Goal: Information Seeking & Learning: Learn about a topic

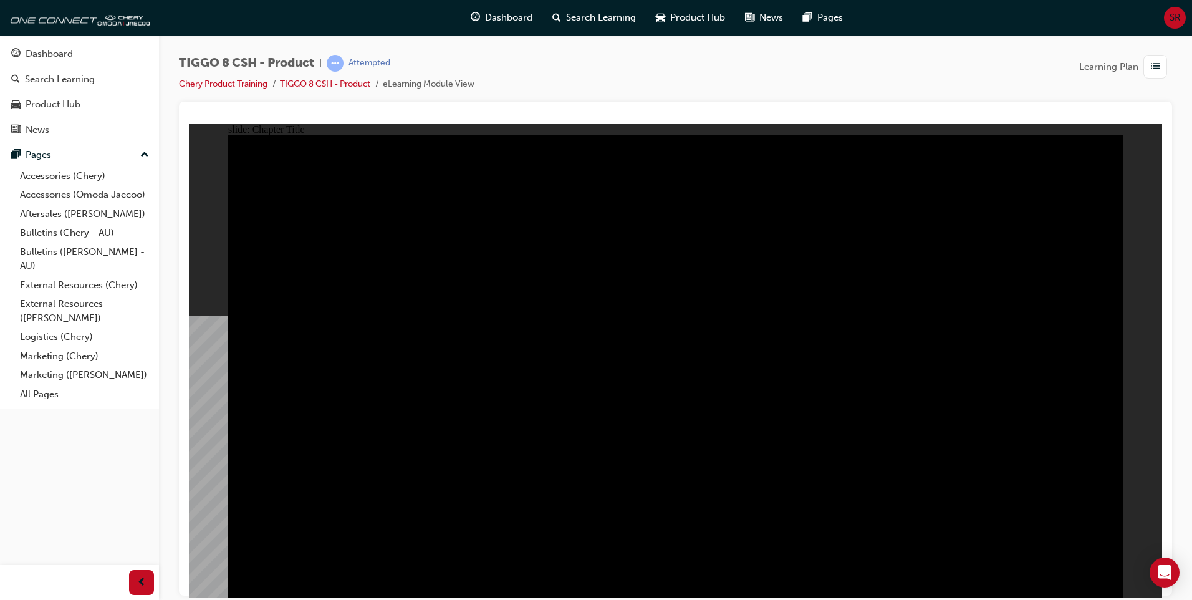
radio input "true"
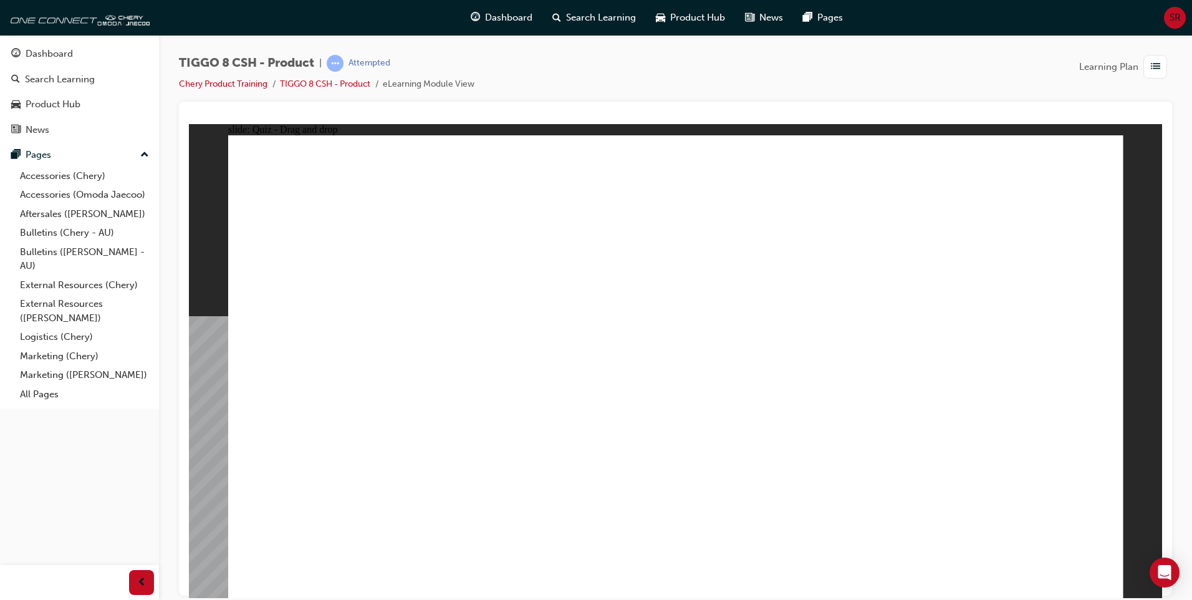
drag, startPoint x: 834, startPoint y: 190, endPoint x: 519, endPoint y: 393, distance: 375.6
drag, startPoint x: 496, startPoint y: 398, endPoint x: 825, endPoint y: 212, distance: 378.3
drag, startPoint x: 814, startPoint y: 183, endPoint x: 494, endPoint y: 392, distance: 382.5
drag, startPoint x: 622, startPoint y: 172, endPoint x: 673, endPoint y: 370, distance: 204.7
drag, startPoint x: 1006, startPoint y: 186, endPoint x: 350, endPoint y: 388, distance: 687.1
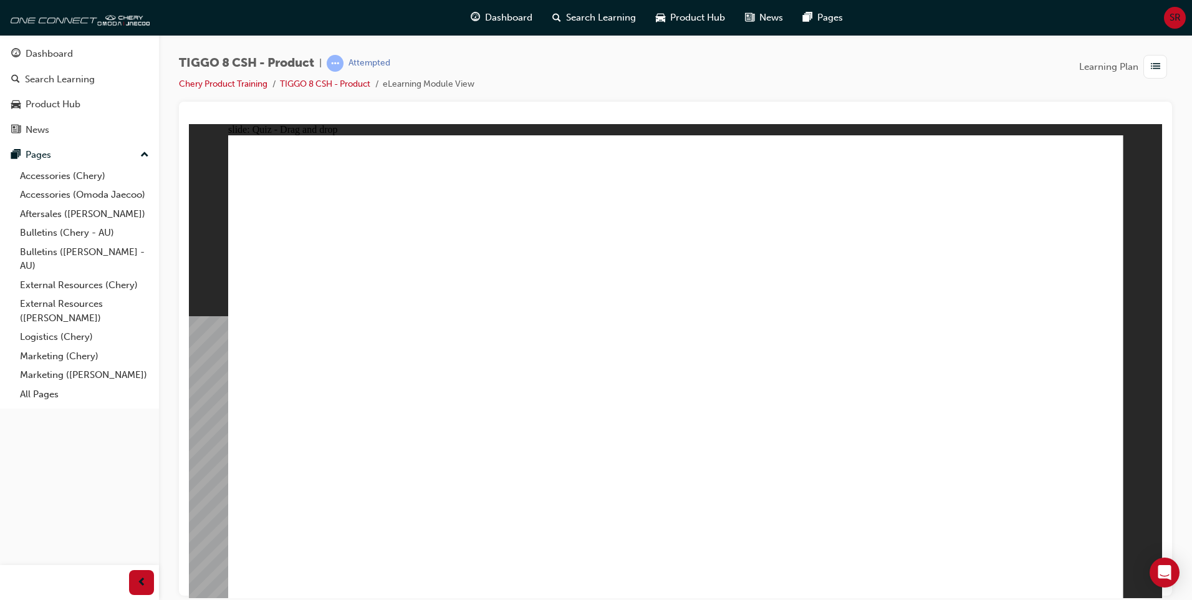
drag, startPoint x: 890, startPoint y: 285, endPoint x: 1016, endPoint y: 377, distance: 155.8
drag, startPoint x: 720, startPoint y: 264, endPoint x: 824, endPoint y: 377, distance: 153.1
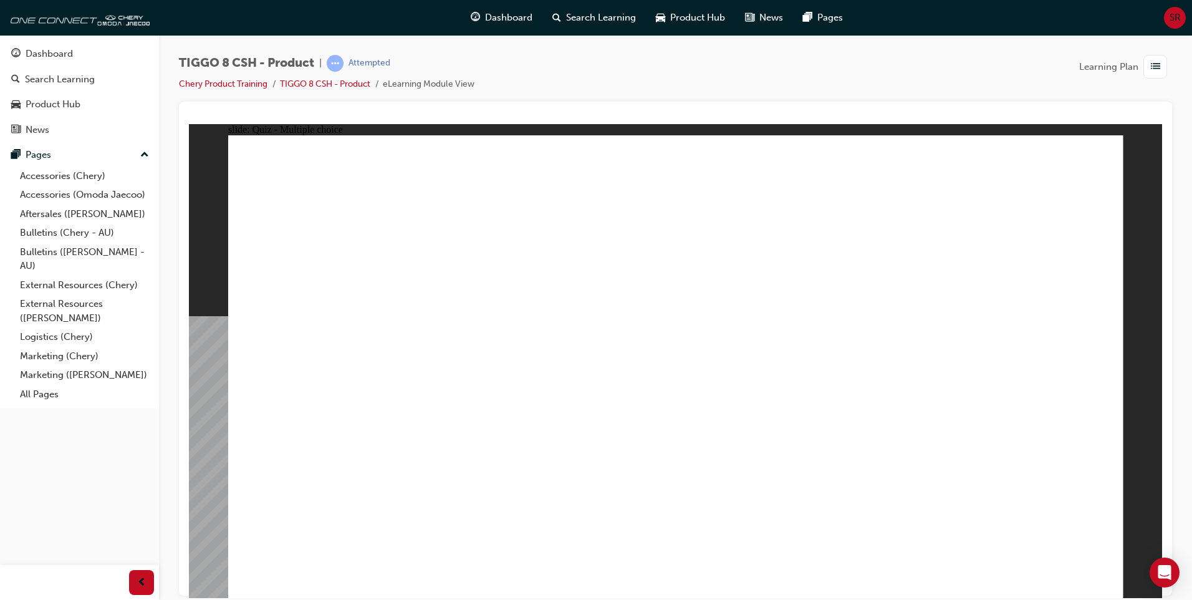
checkbox input "true"
radio input "true"
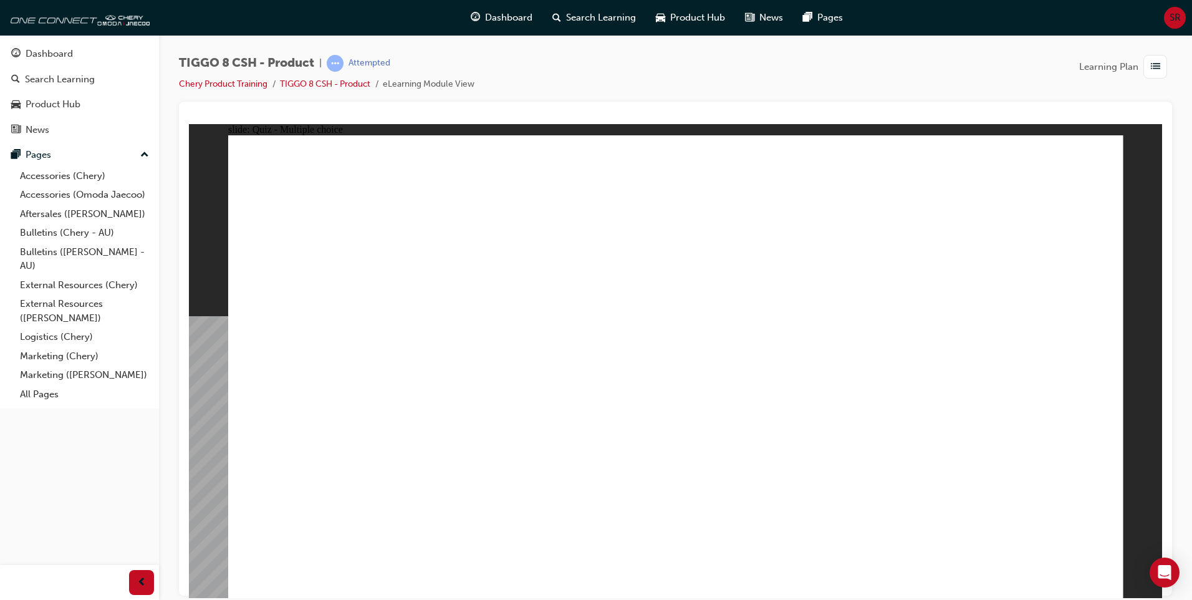
drag, startPoint x: 654, startPoint y: 188, endPoint x: 657, endPoint y: 179, distance: 9.9
drag, startPoint x: 711, startPoint y: 188, endPoint x: 762, endPoint y: 405, distance: 222.3
drag, startPoint x: 1004, startPoint y: 185, endPoint x: 704, endPoint y: 446, distance: 397.7
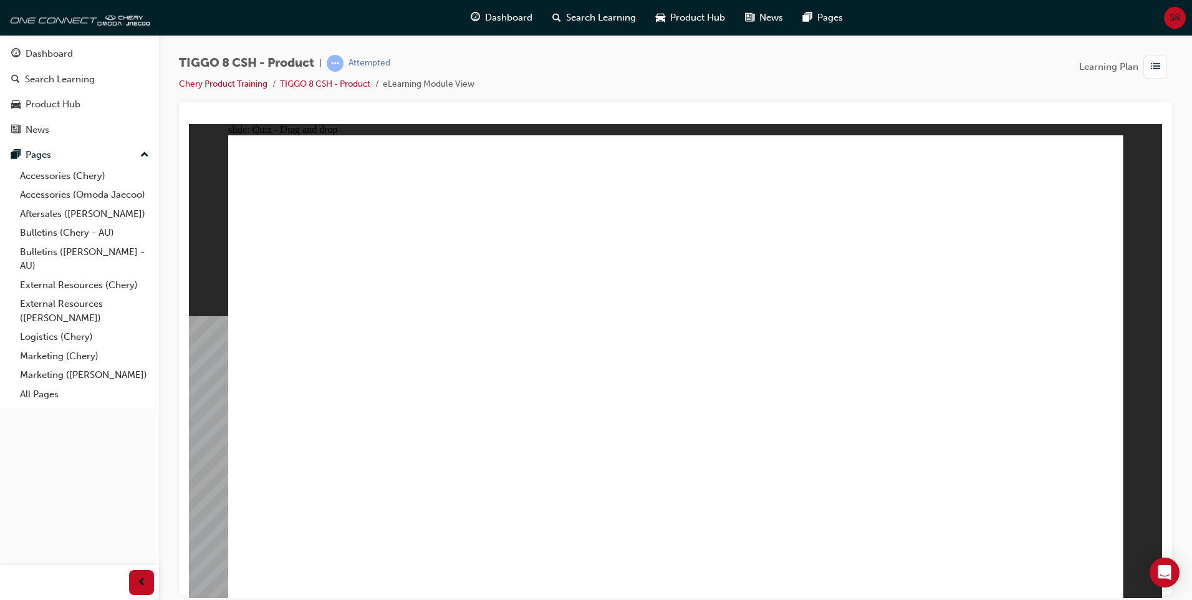
drag, startPoint x: 806, startPoint y: 218, endPoint x: 685, endPoint y: 436, distance: 250.0
drag, startPoint x: 688, startPoint y: 218, endPoint x: 886, endPoint y: 430, distance: 289.8
drag, startPoint x: 847, startPoint y: 188, endPoint x: 729, endPoint y: 475, distance: 310.1
drag, startPoint x: 990, startPoint y: 221, endPoint x: 860, endPoint y: 463, distance: 275.3
drag, startPoint x: 822, startPoint y: 257, endPoint x: 733, endPoint y: 496, distance: 255.5
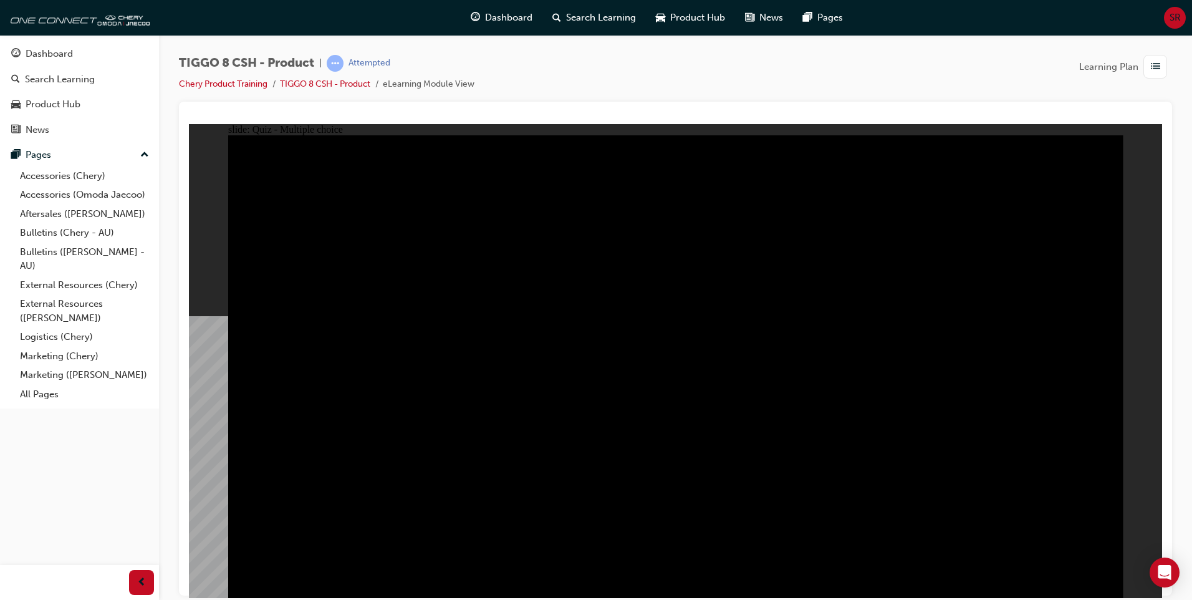
radio input "true"
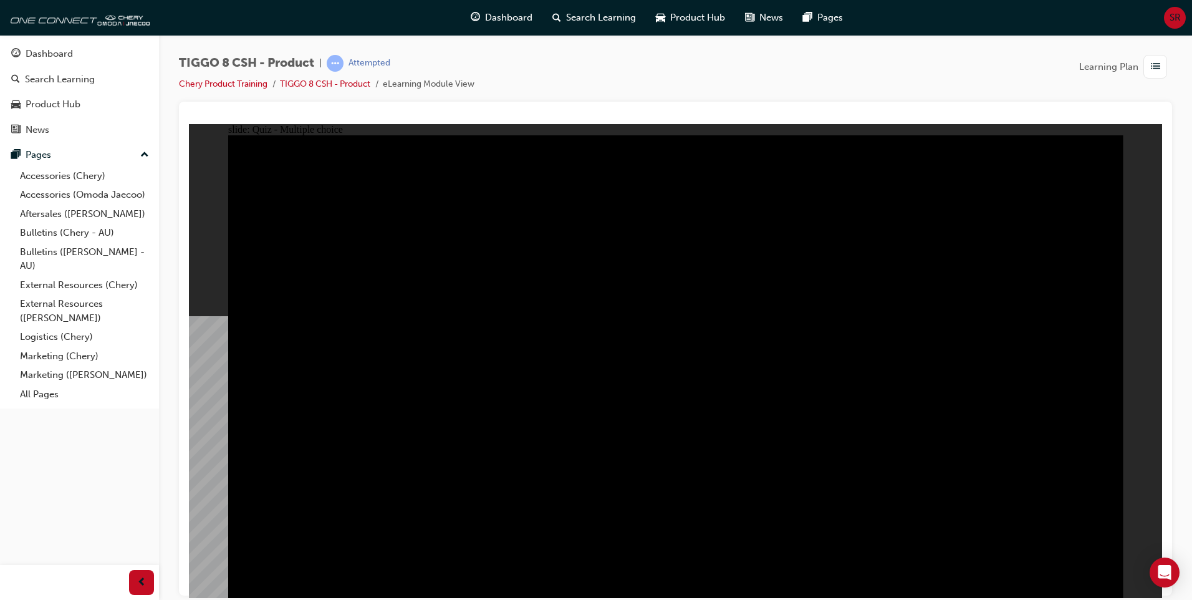
radio input "true"
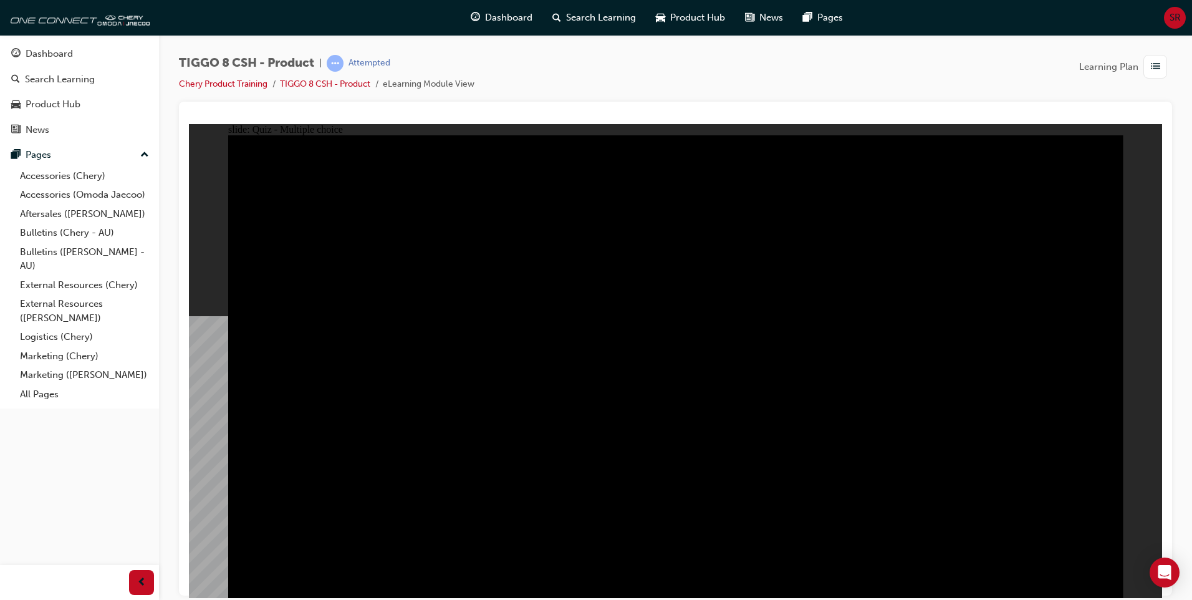
checkbox input "true"
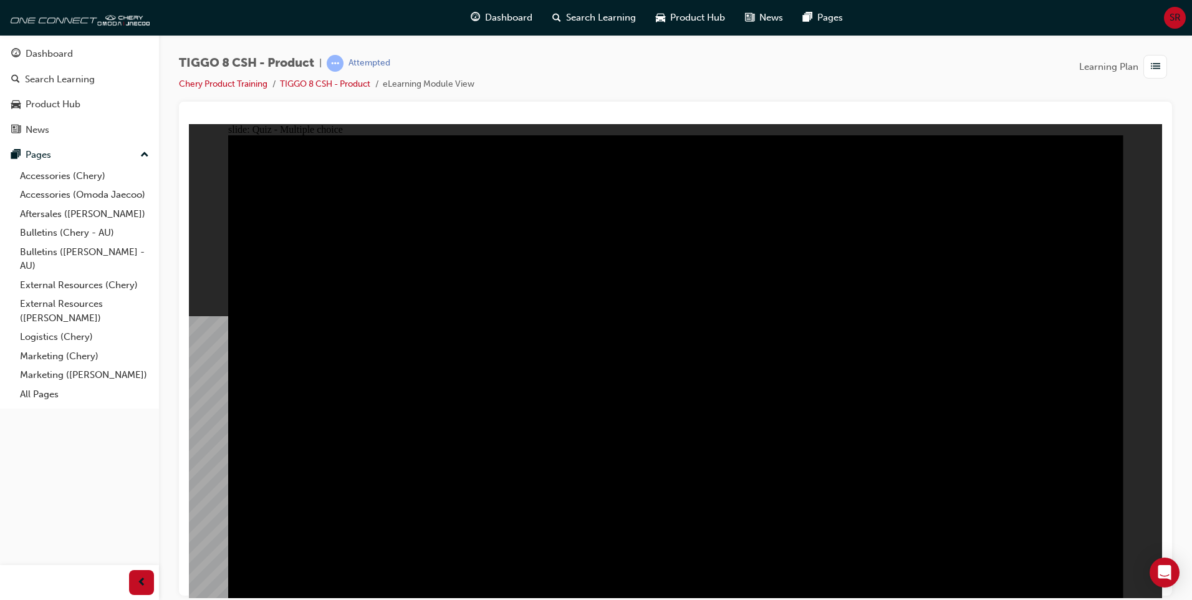
checkbox input "true"
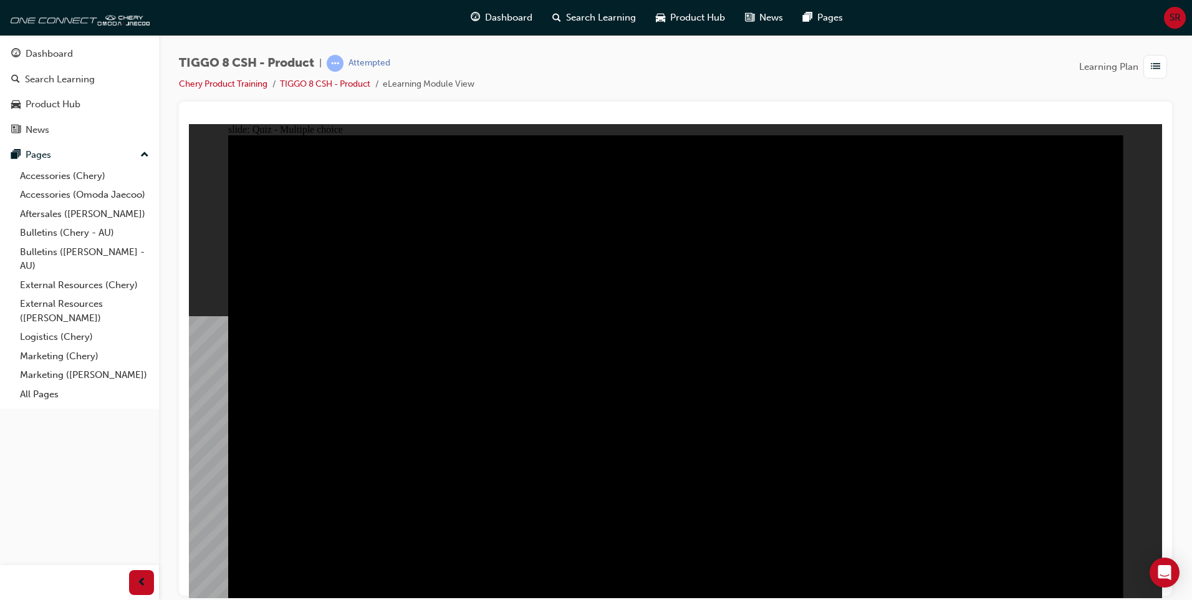
checkbox input "true"
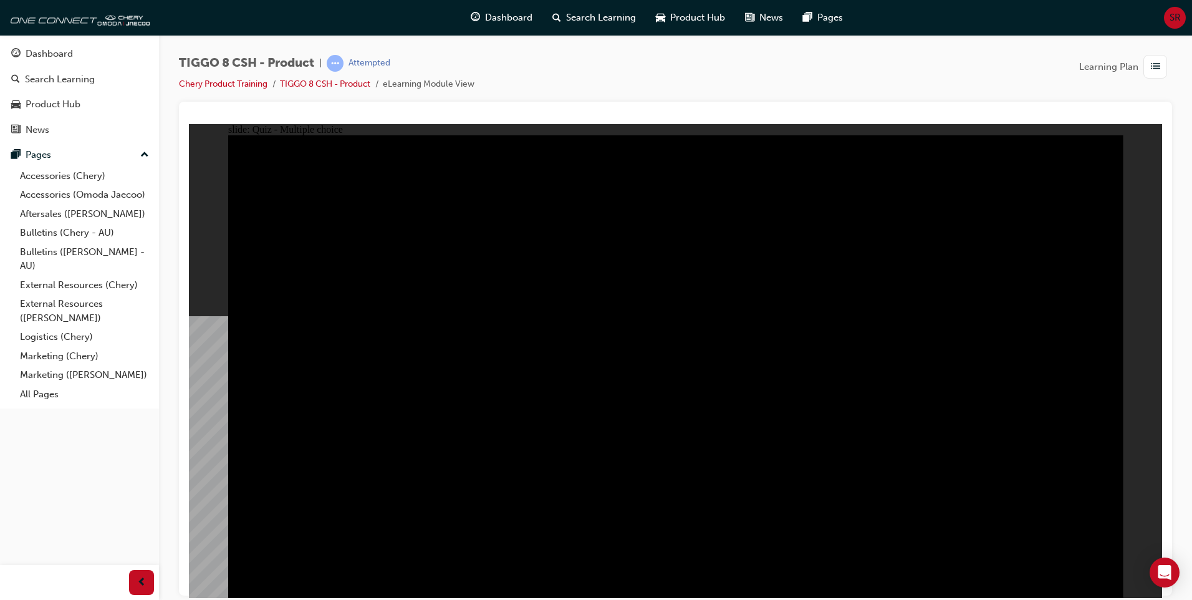
checkbox input "true"
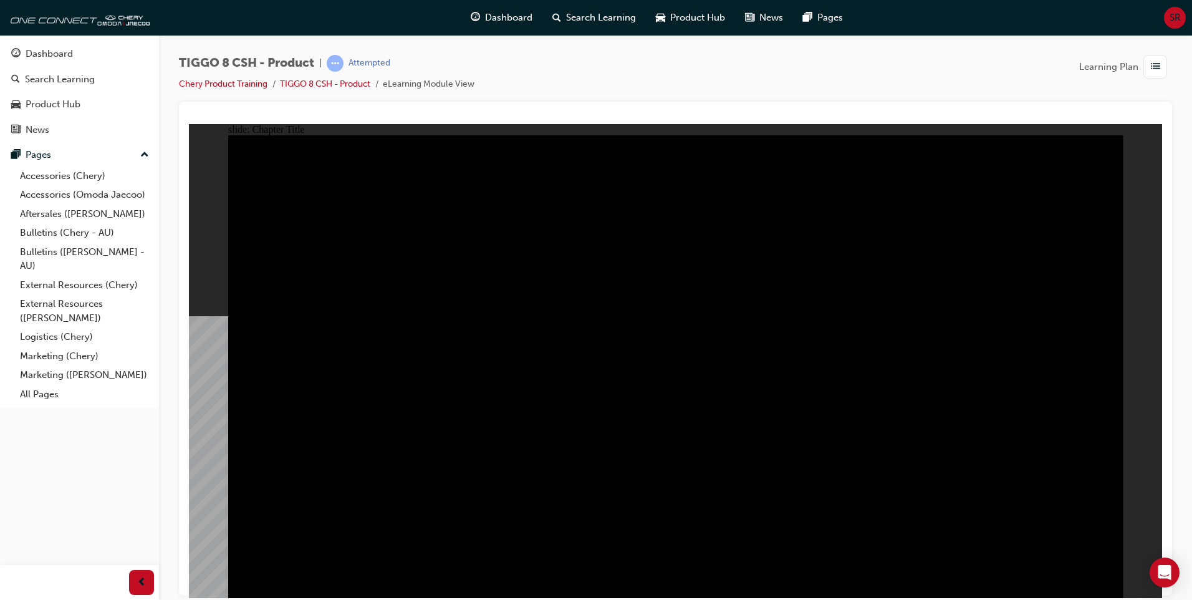
radio input "true"
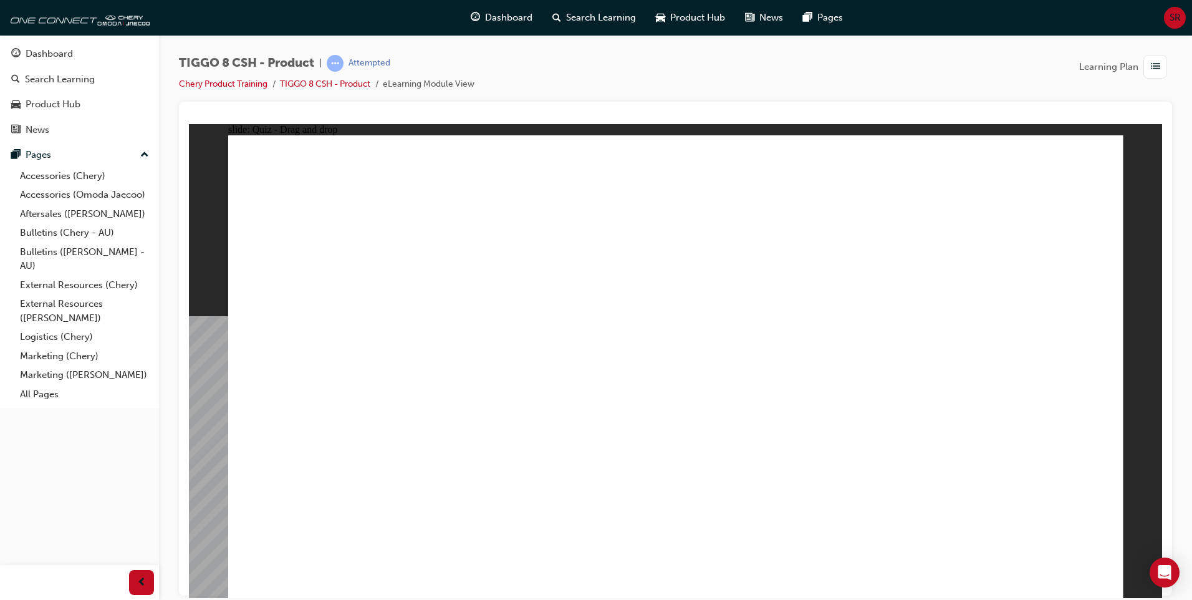
drag, startPoint x: 1026, startPoint y: 181, endPoint x: 364, endPoint y: 388, distance: 693.7
drag, startPoint x: 726, startPoint y: 279, endPoint x: 495, endPoint y: 386, distance: 254.4
drag, startPoint x: 489, startPoint y: 384, endPoint x: 673, endPoint y: 390, distance: 184.7
drag, startPoint x: 817, startPoint y: 185, endPoint x: 506, endPoint y: 391, distance: 372.5
drag, startPoint x: 898, startPoint y: 264, endPoint x: 1007, endPoint y: 377, distance: 156.5
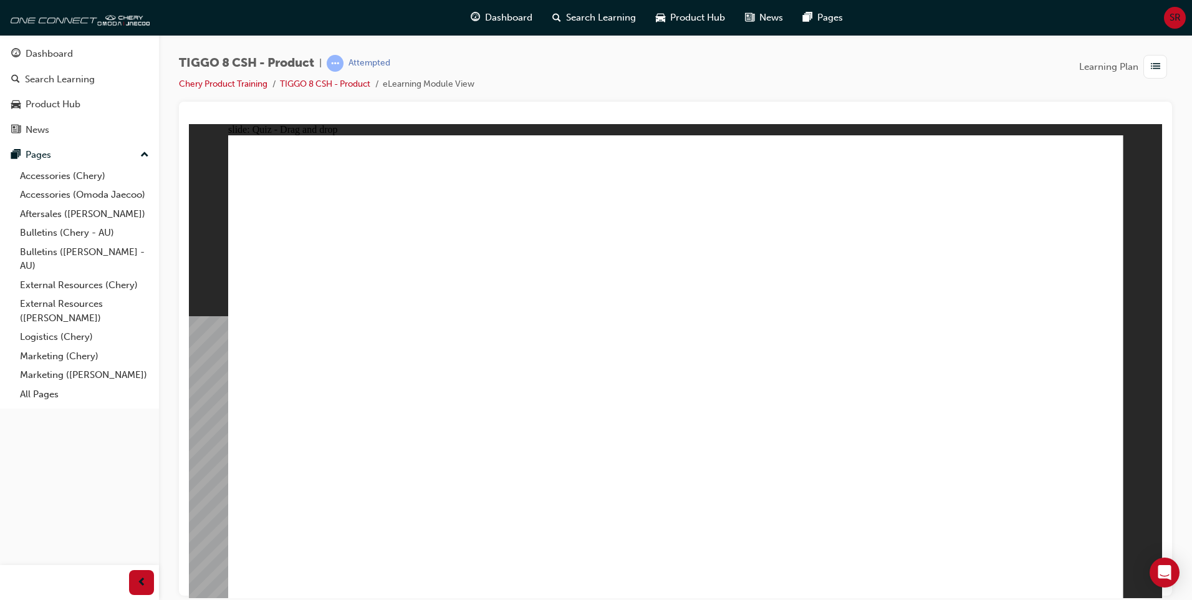
drag, startPoint x: 732, startPoint y: 313, endPoint x: 834, endPoint y: 394, distance: 130.5
checkbox input "true"
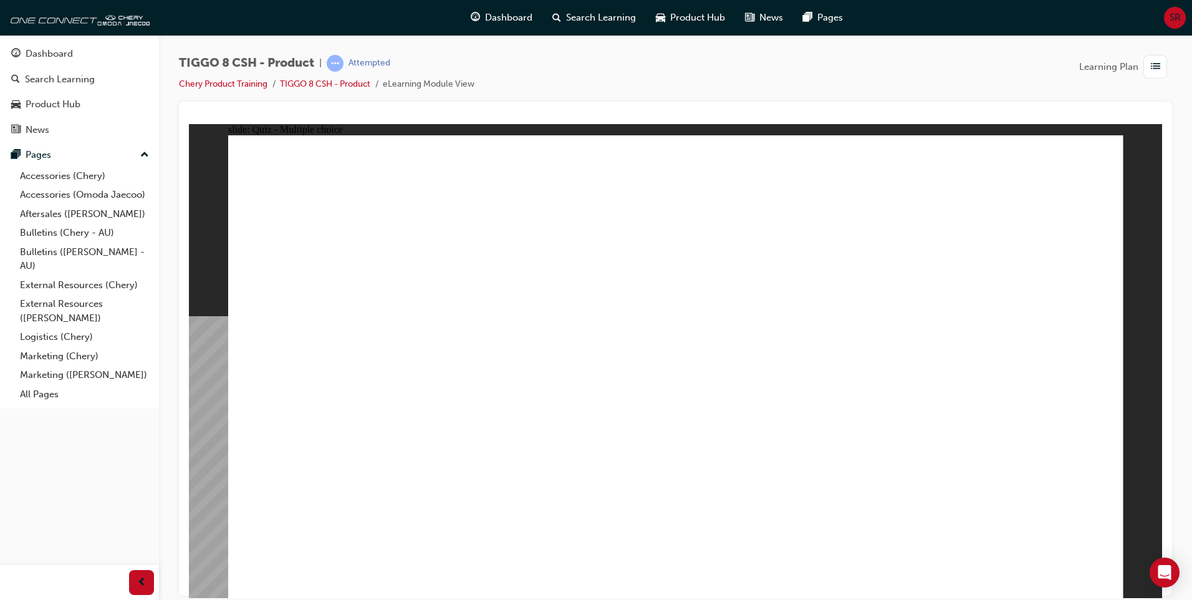
radio input "true"
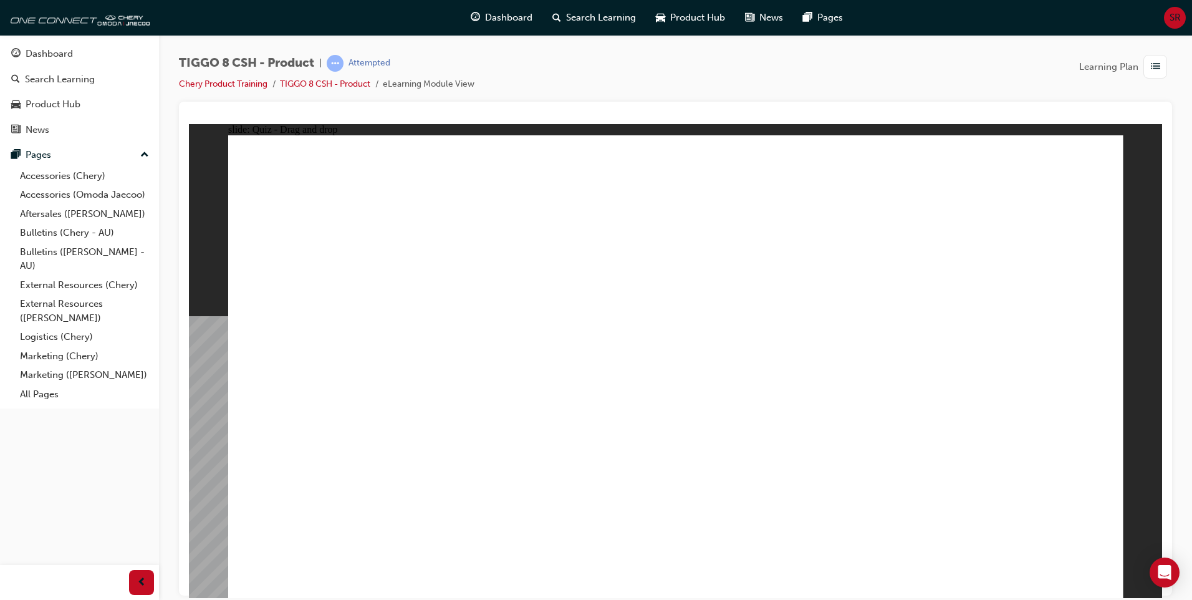
drag, startPoint x: 637, startPoint y: 221, endPoint x: 686, endPoint y: 413, distance: 198.4
drag, startPoint x: 673, startPoint y: 190, endPoint x: 858, endPoint y: 410, distance: 287.6
drag, startPoint x: 816, startPoint y: 287, endPoint x: 716, endPoint y: 474, distance: 212.3
drag, startPoint x: 798, startPoint y: 349, endPoint x: 847, endPoint y: 446, distance: 108.5
drag, startPoint x: 817, startPoint y: 221, endPoint x: 719, endPoint y: 470, distance: 267.9
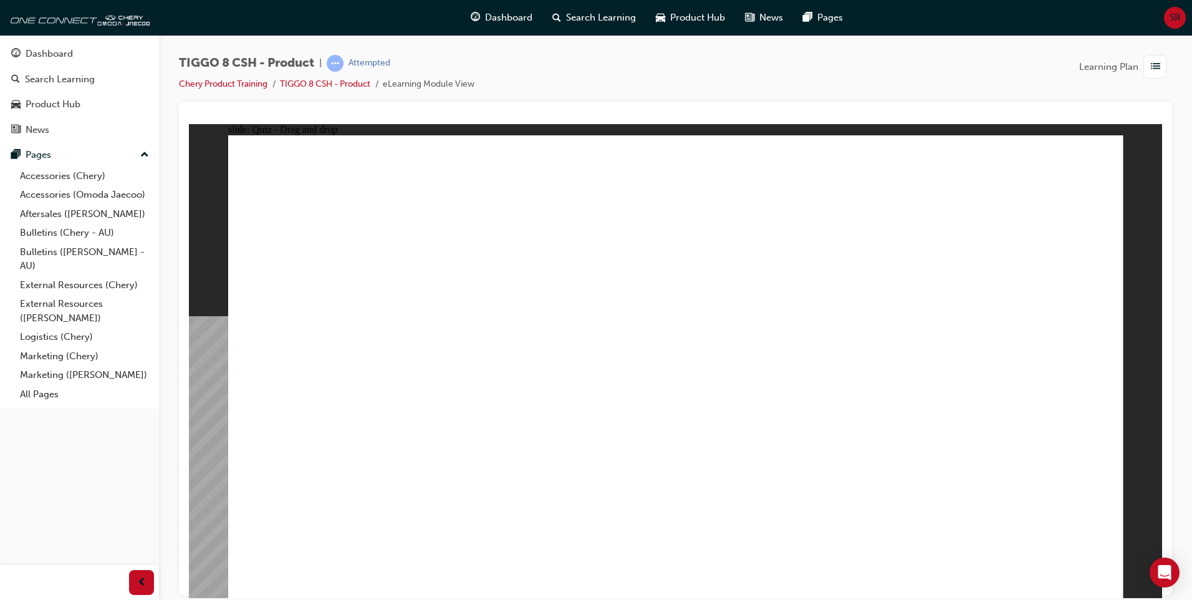
drag, startPoint x: 1011, startPoint y: 226, endPoint x: 870, endPoint y: 512, distance: 319.8
drag, startPoint x: 976, startPoint y: 238, endPoint x: 822, endPoint y: 500, distance: 304.1
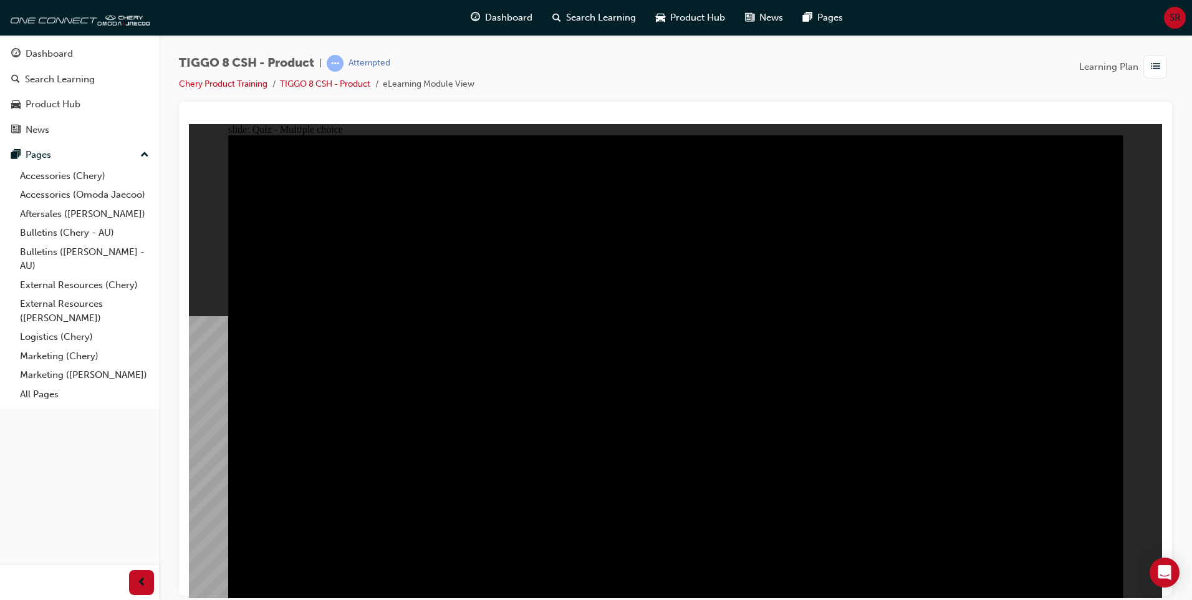
radio input "true"
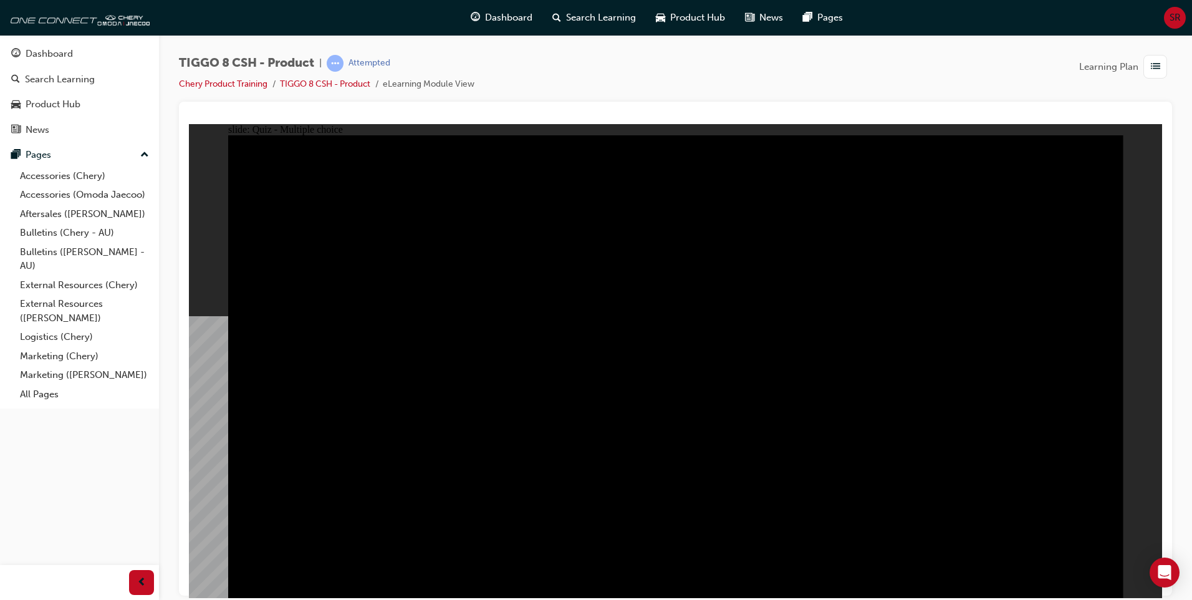
radio input "true"
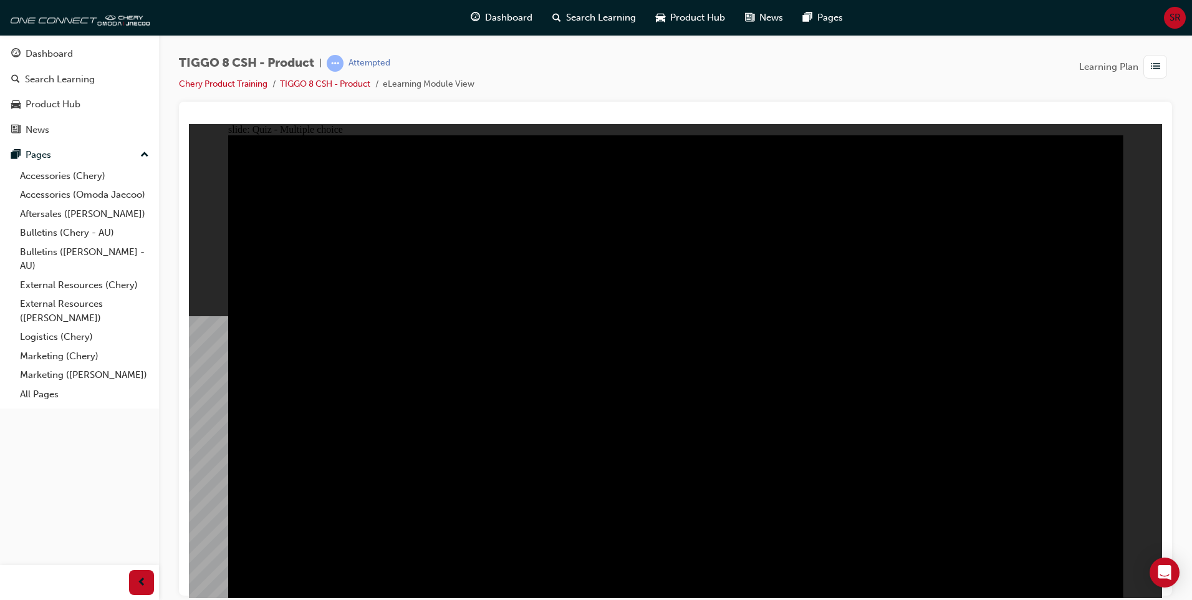
checkbox input "true"
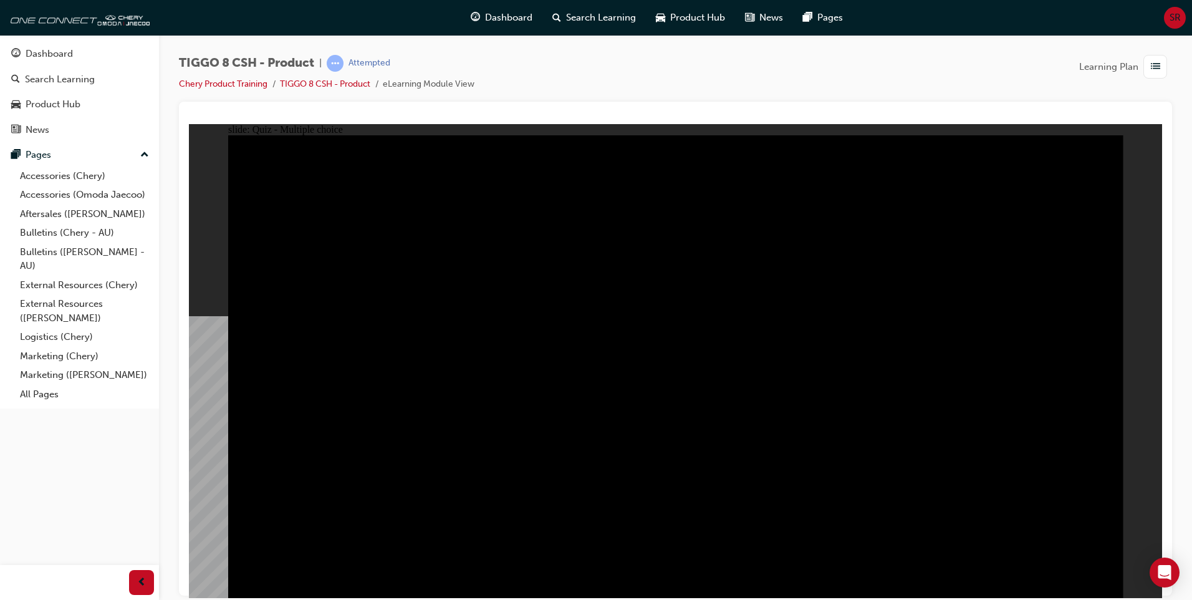
checkbox input "true"
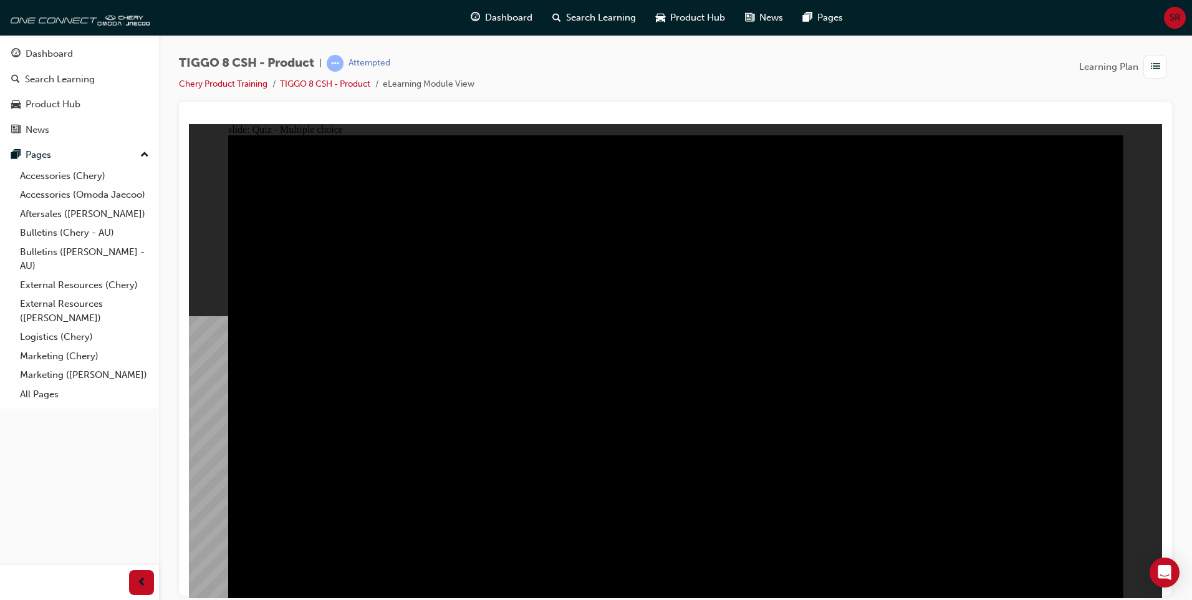
checkbox input "true"
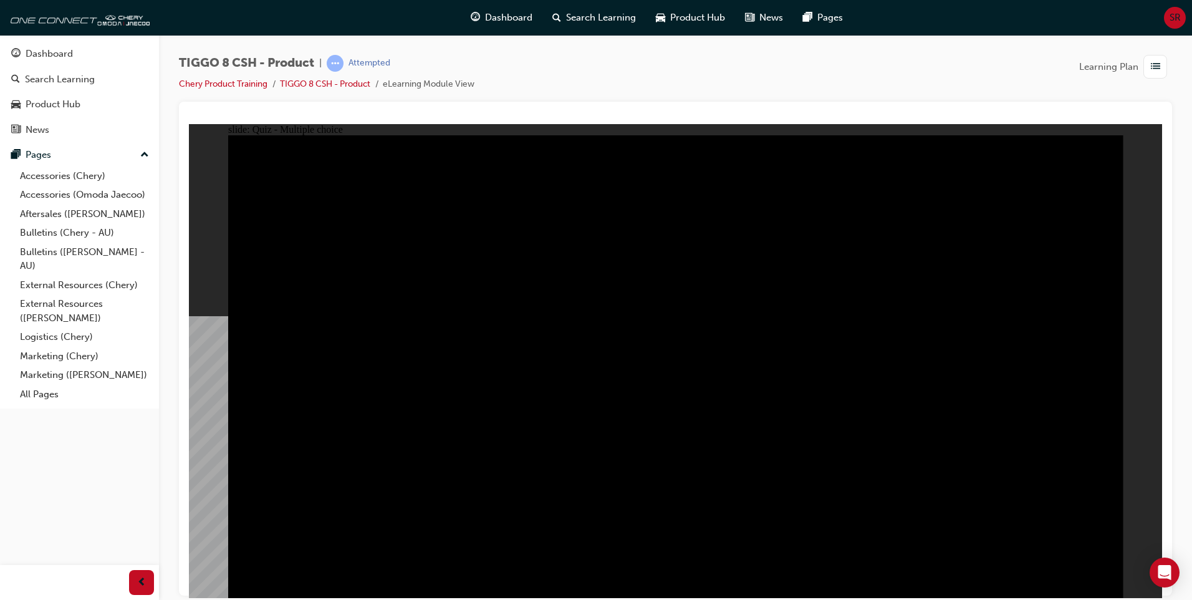
checkbox input "true"
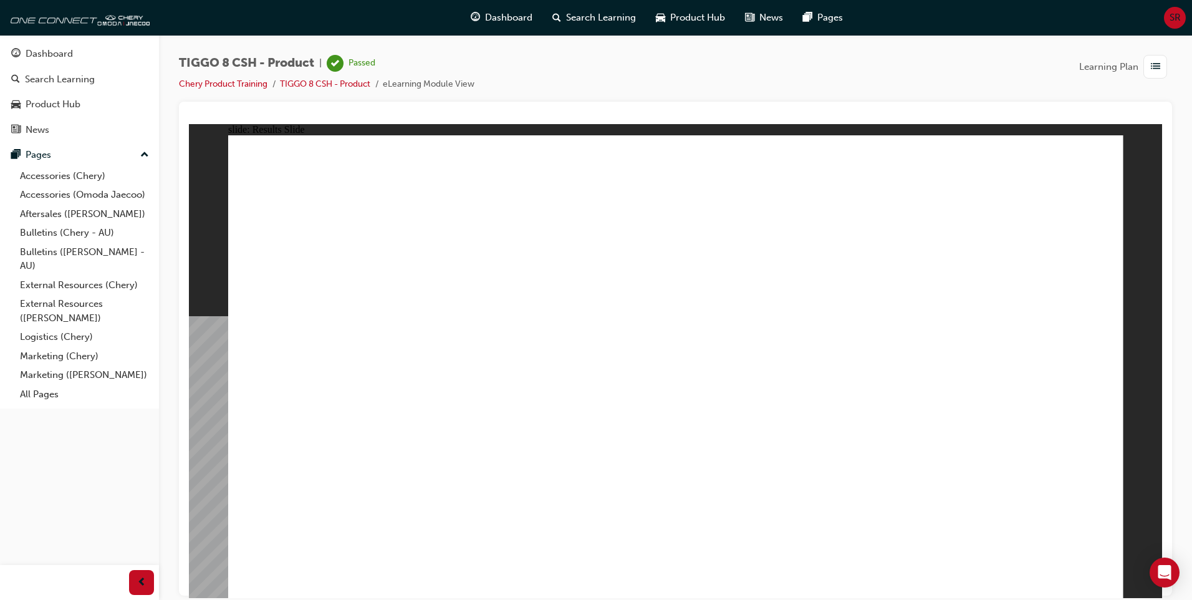
click at [53, 55] on div "Dashboard" at bounding box center [49, 54] width 47 height 14
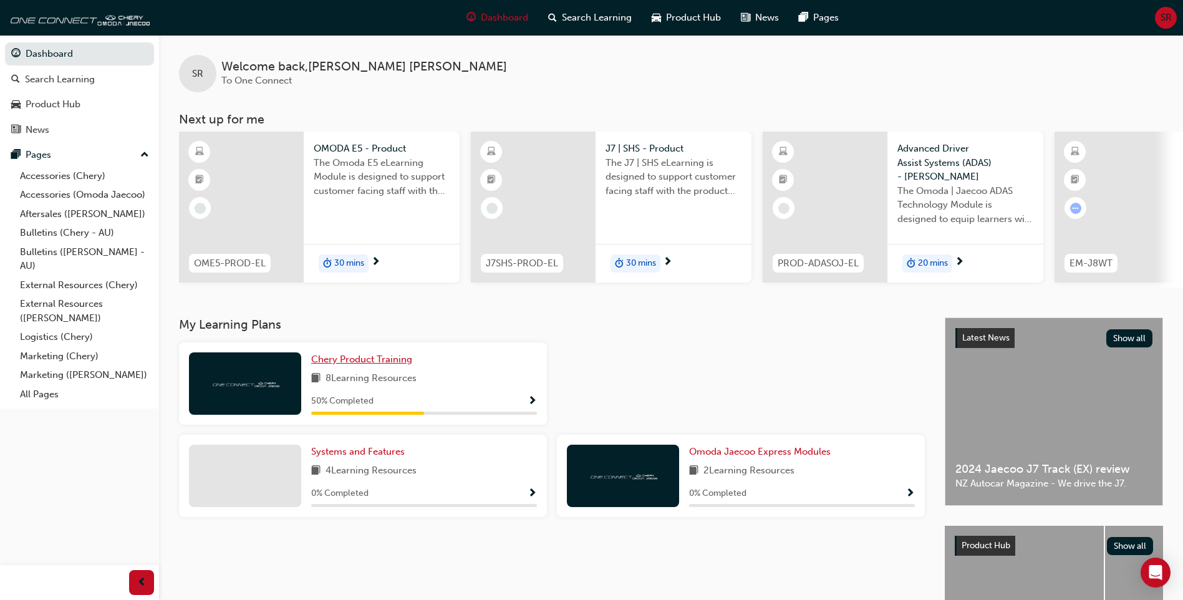
click at [357, 365] on span "Chery Product Training" at bounding box center [361, 359] width 101 height 11
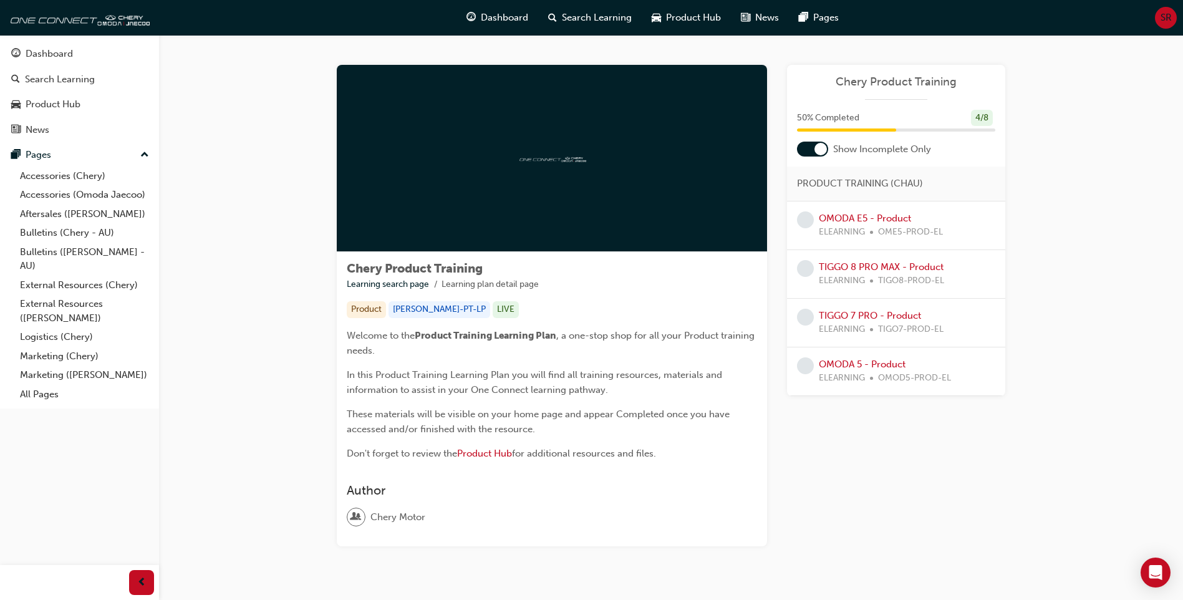
click at [814, 148] on div at bounding box center [820, 149] width 12 height 12
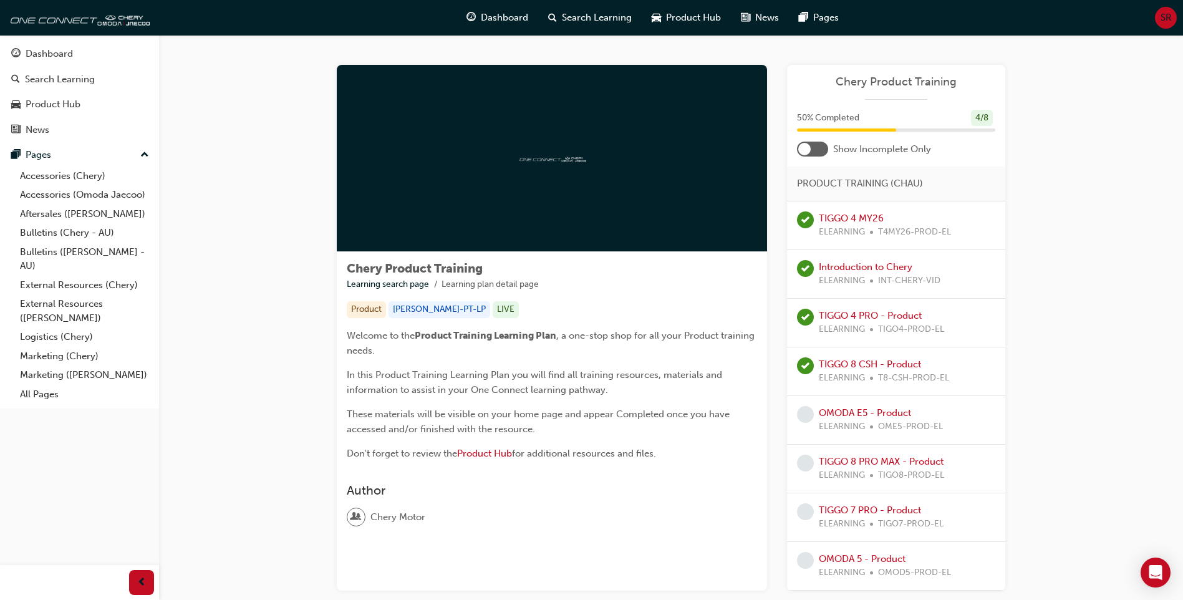
scroll to position [82, 0]
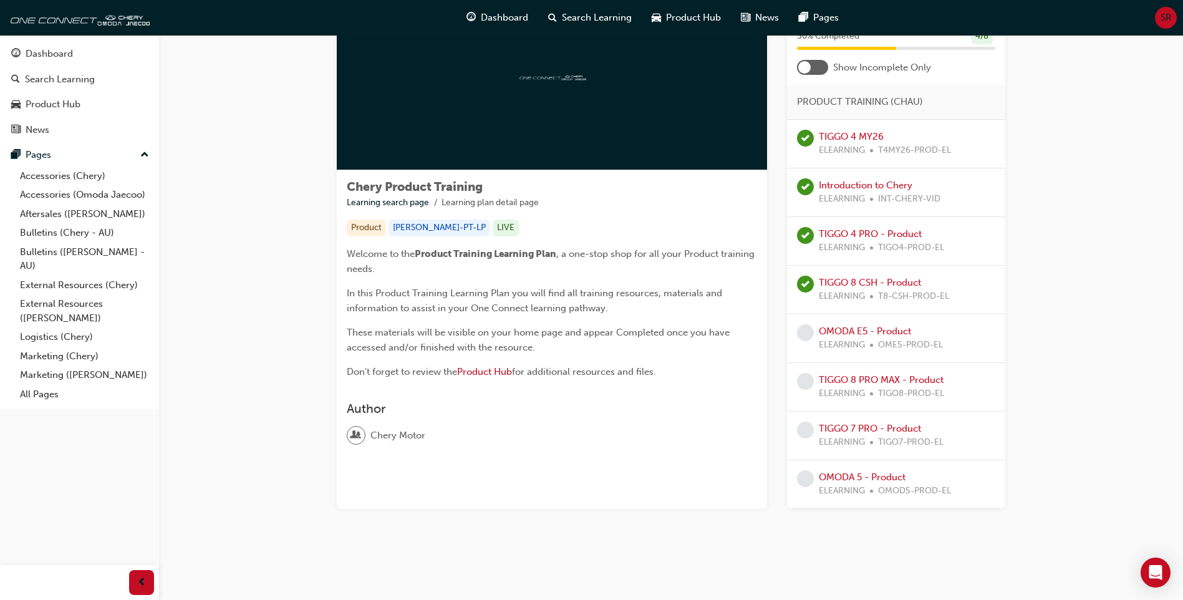
click at [817, 65] on div at bounding box center [812, 67] width 31 height 15
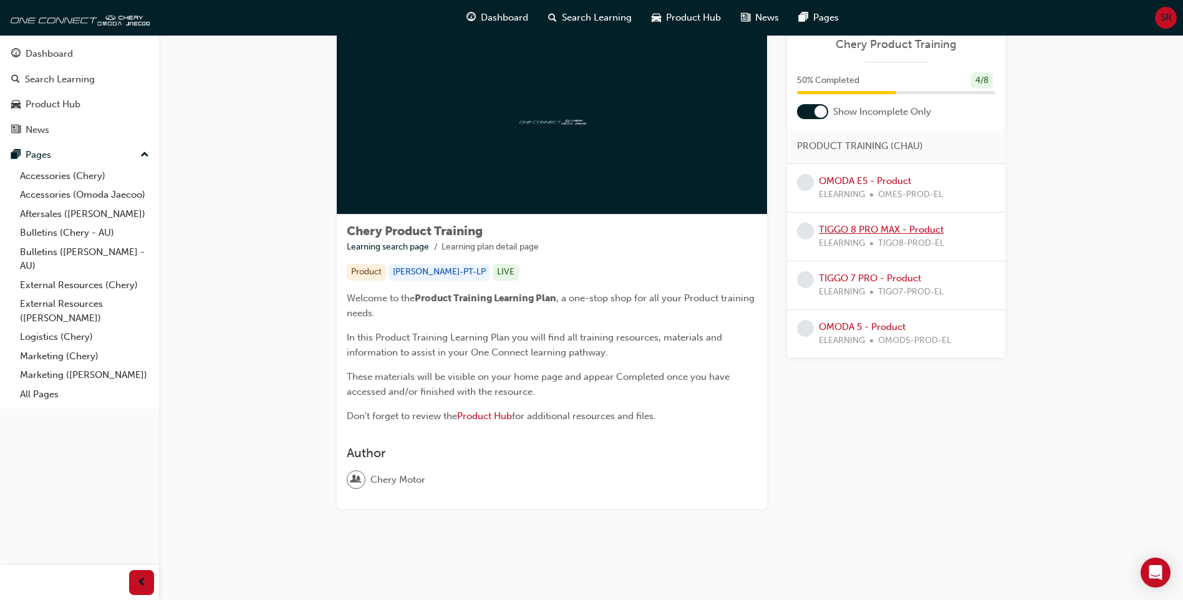
click at [848, 230] on link "TIGGO 8 PRO MAX - Product" at bounding box center [881, 229] width 125 height 11
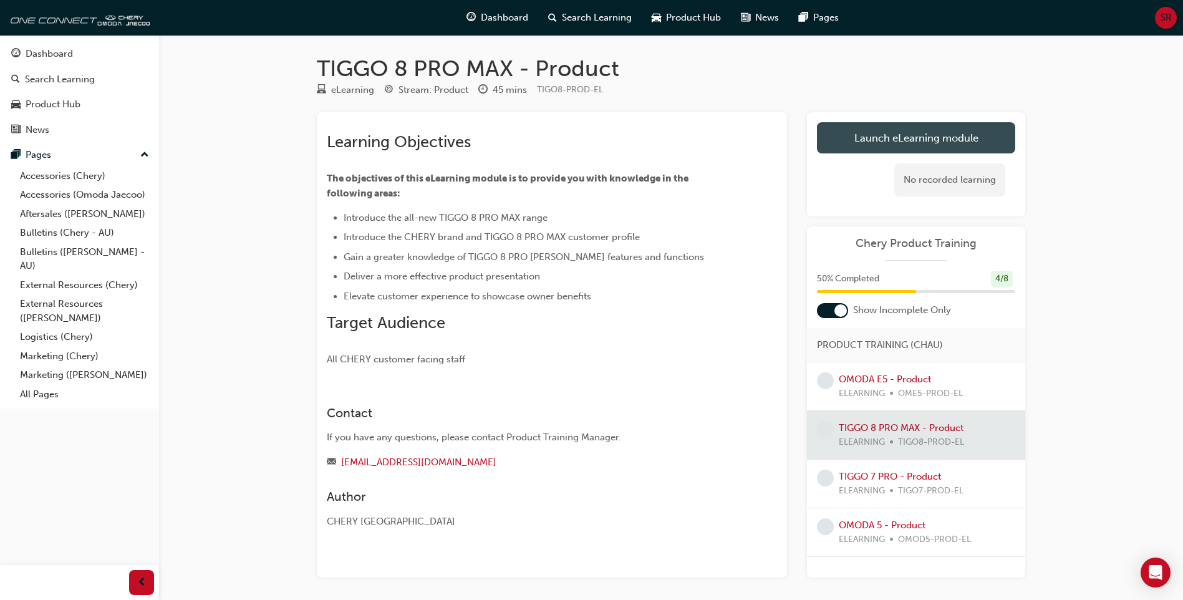
click at [877, 135] on link "Launch eLearning module" at bounding box center [916, 137] width 198 height 31
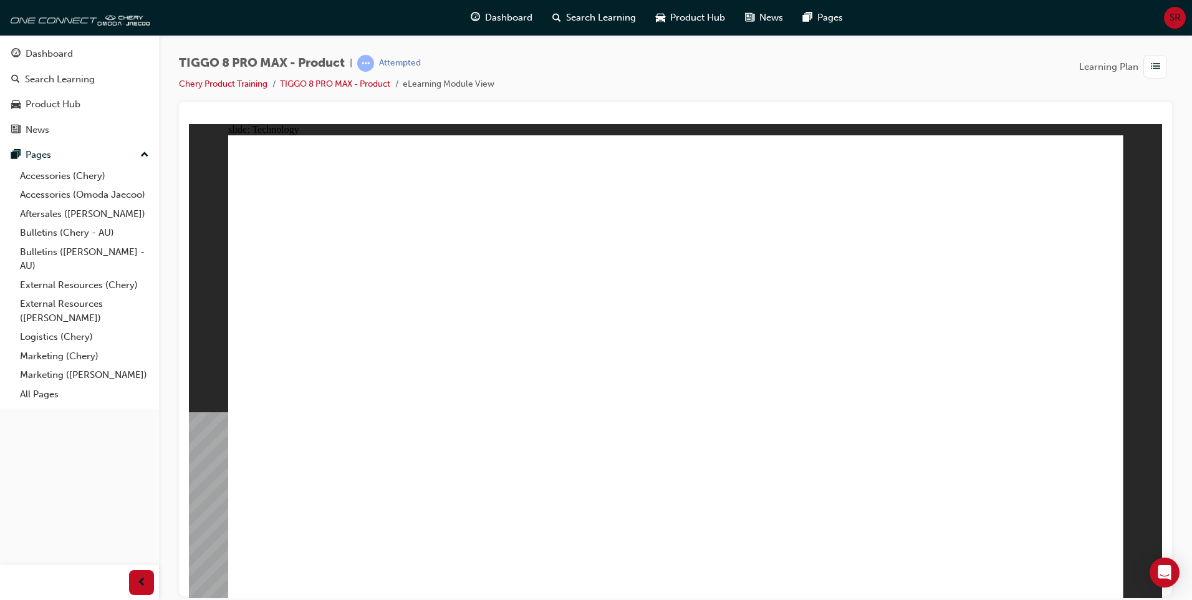
drag, startPoint x: 566, startPoint y: 221, endPoint x: 328, endPoint y: 218, distance: 238.2
drag, startPoint x: 516, startPoint y: 214, endPoint x: 288, endPoint y: 206, distance: 228.3
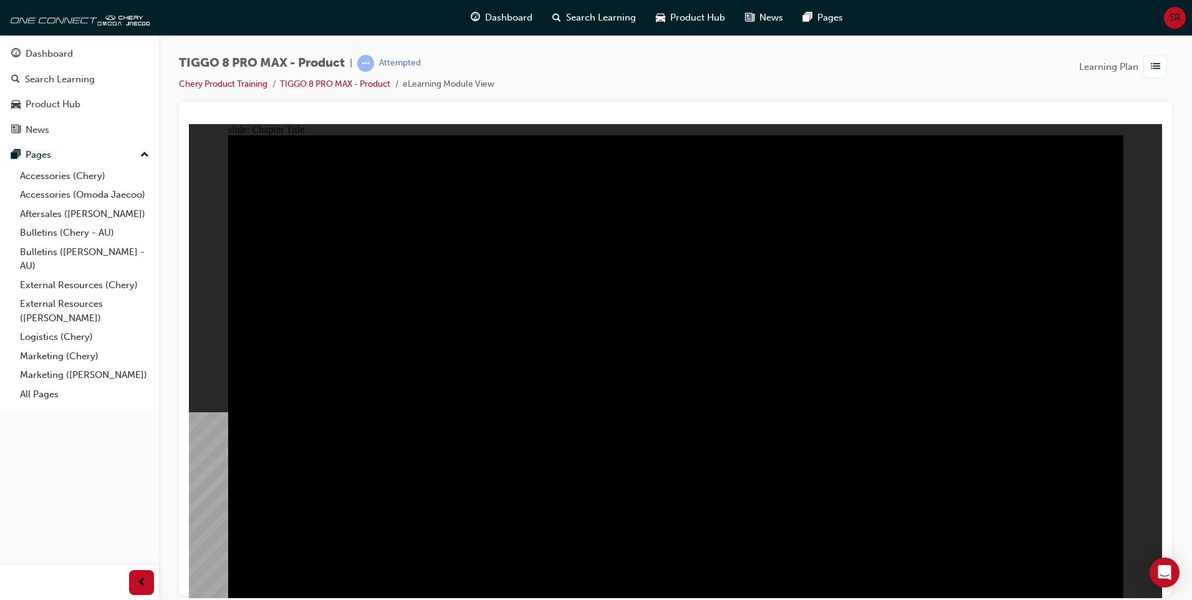
radio input "true"
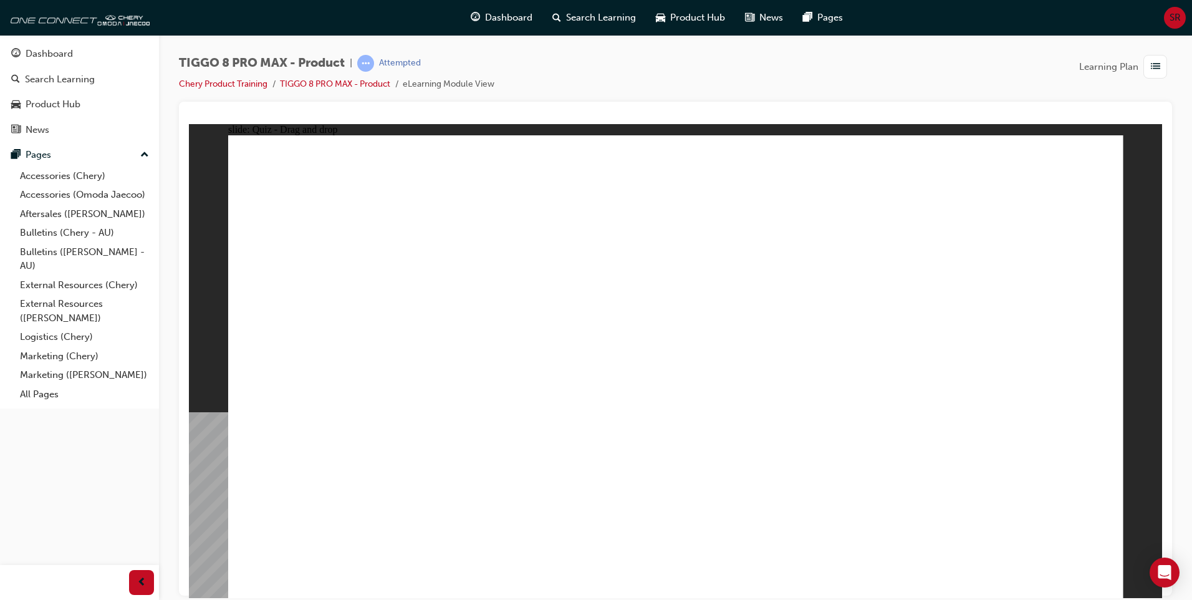
drag, startPoint x: 719, startPoint y: 288, endPoint x: 666, endPoint y: 412, distance: 134.7
drag, startPoint x: 814, startPoint y: 181, endPoint x: 518, endPoint y: 385, distance: 359.0
drag, startPoint x: 918, startPoint y: 301, endPoint x: 1001, endPoint y: 378, distance: 113.4
drag, startPoint x: 639, startPoint y: 195, endPoint x: 839, endPoint y: 398, distance: 285.3
drag, startPoint x: 996, startPoint y: 200, endPoint x: 334, endPoint y: 397, distance: 690.6
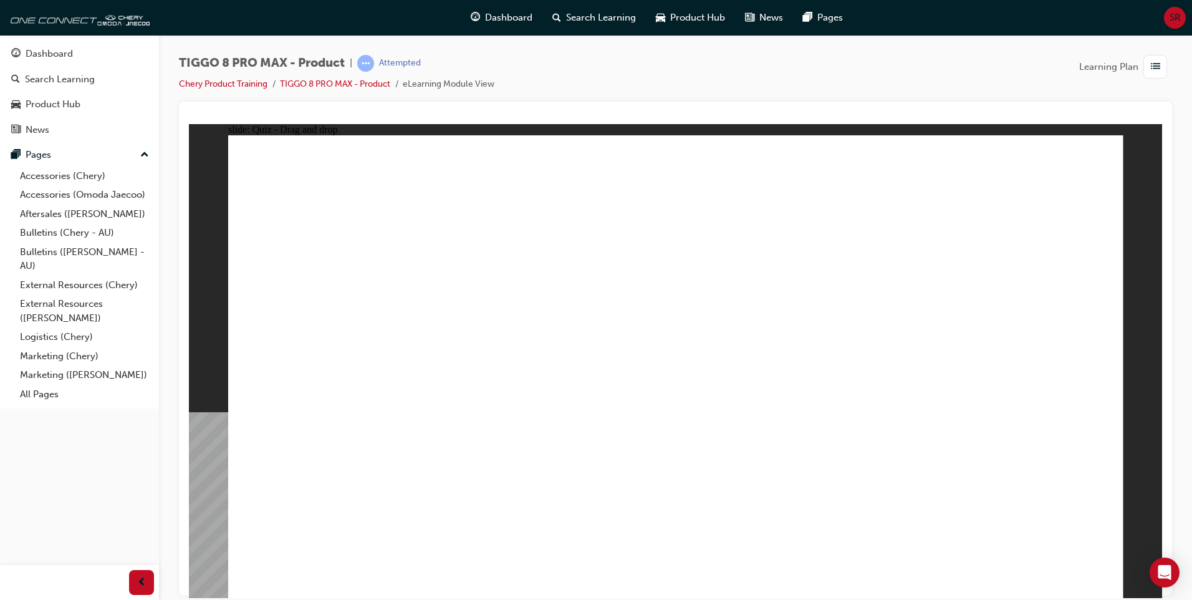
checkbox input "true"
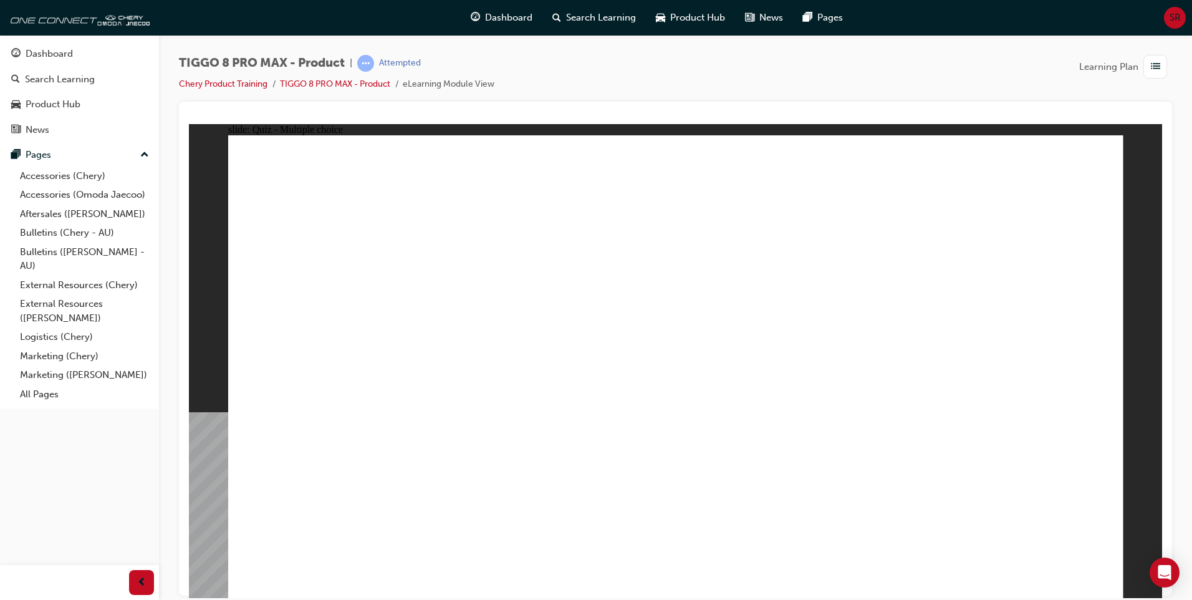
checkbox input "true"
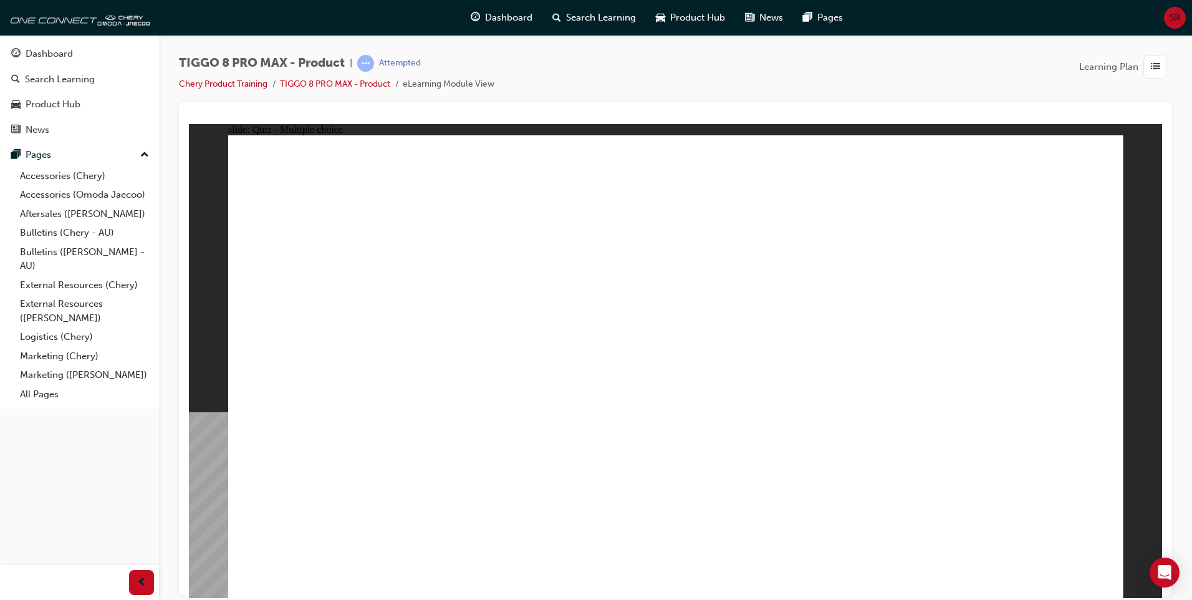
radio input "true"
drag, startPoint x: 819, startPoint y: 217, endPoint x: 714, endPoint y: 420, distance: 228.4
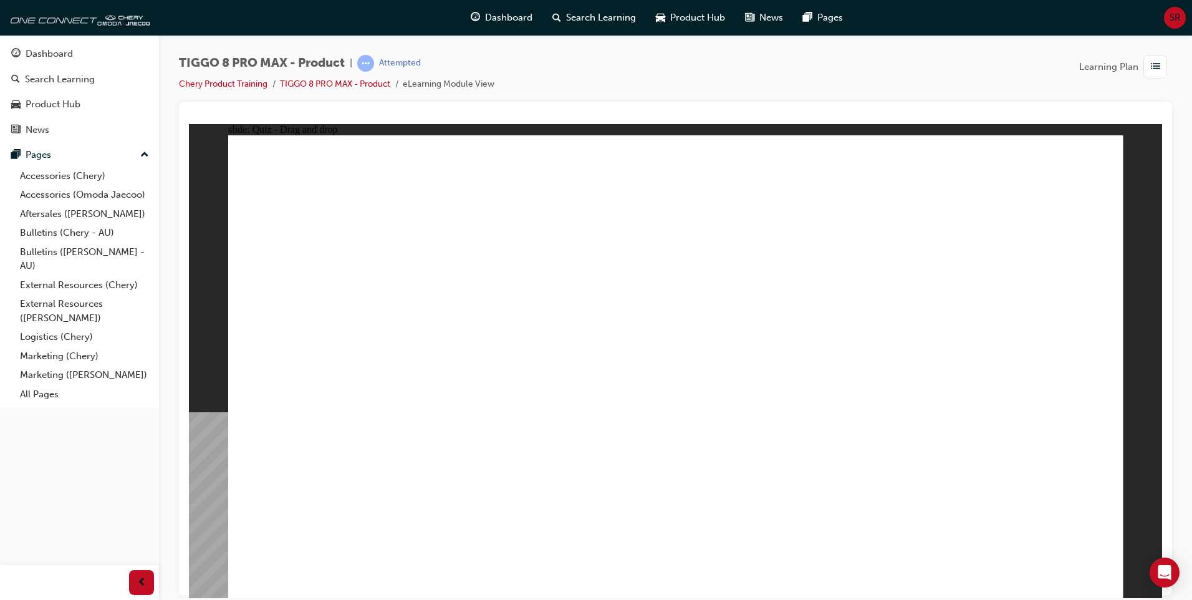
drag, startPoint x: 836, startPoint y: 246, endPoint x: 853, endPoint y: 411, distance: 166.1
drag, startPoint x: 973, startPoint y: 187, endPoint x: 702, endPoint y: 444, distance: 373.5
drag, startPoint x: 987, startPoint y: 220, endPoint x: 867, endPoint y: 454, distance: 262.9
drag, startPoint x: 834, startPoint y: 183, endPoint x: 726, endPoint y: 466, distance: 302.5
drag, startPoint x: 671, startPoint y: 186, endPoint x: 743, endPoint y: 487, distance: 308.9
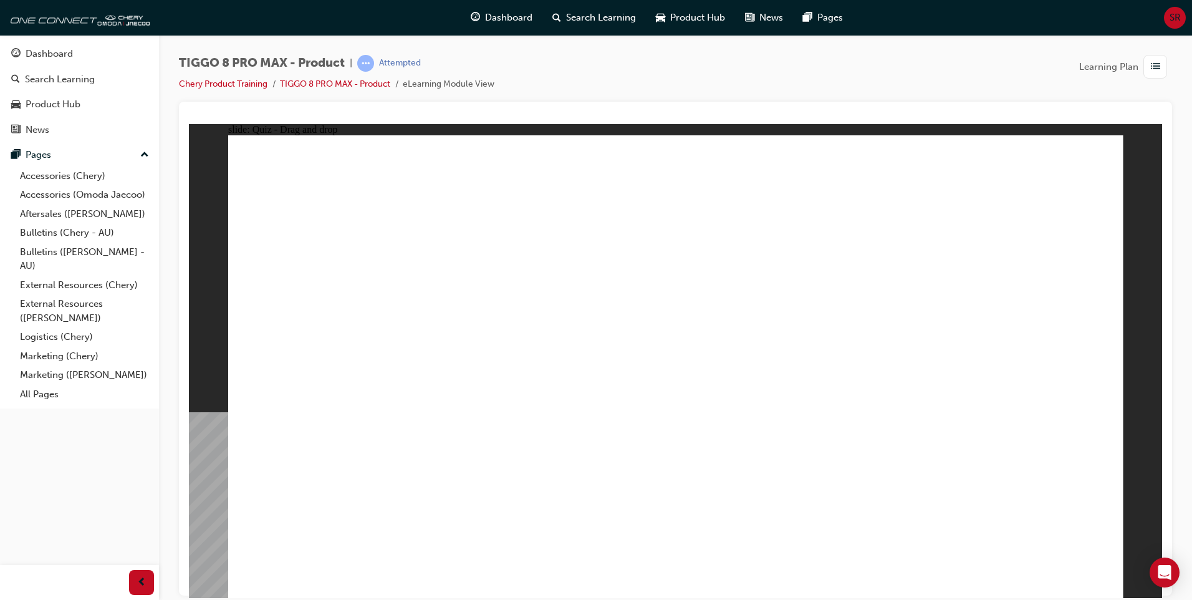
drag, startPoint x: 689, startPoint y: 221, endPoint x: 898, endPoint y: 498, distance: 346.3
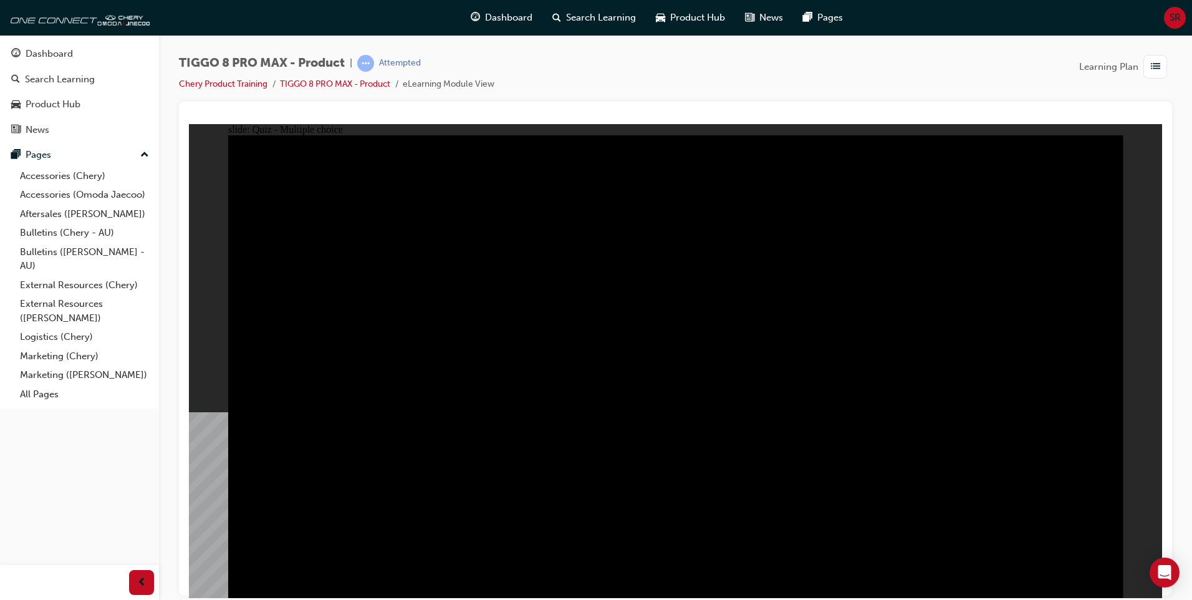
radio input "true"
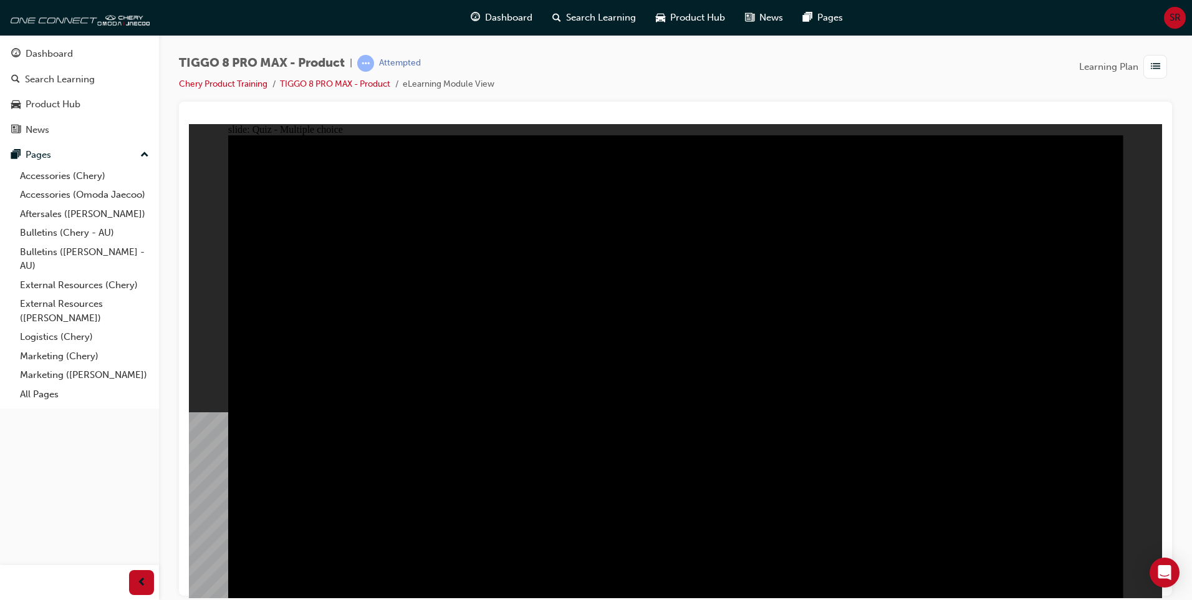
radio input "true"
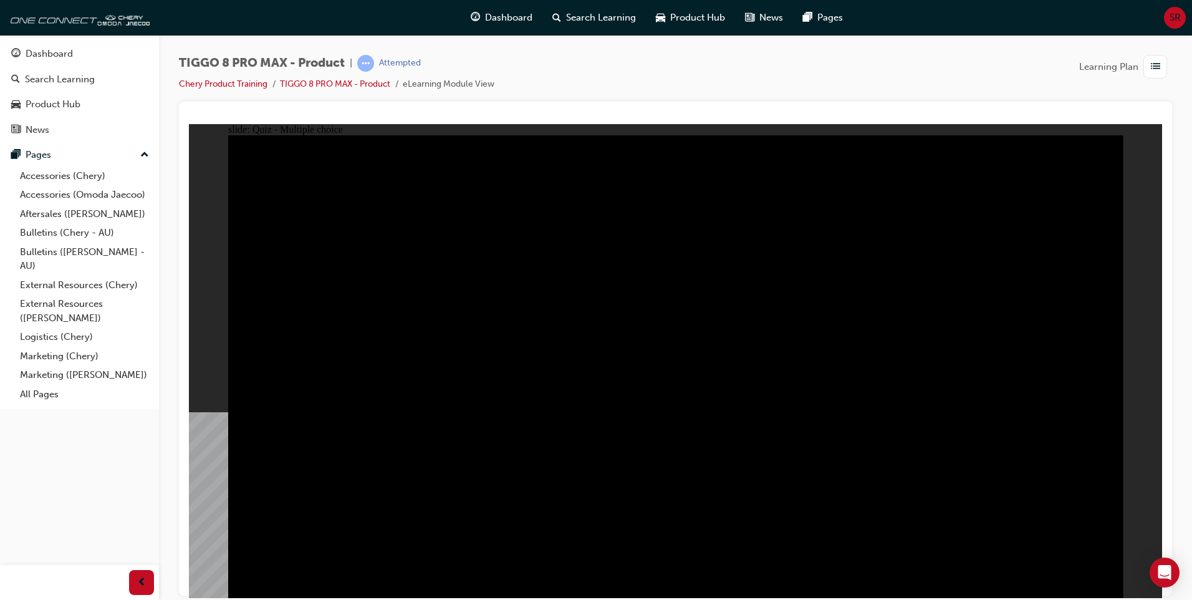
checkbox input "true"
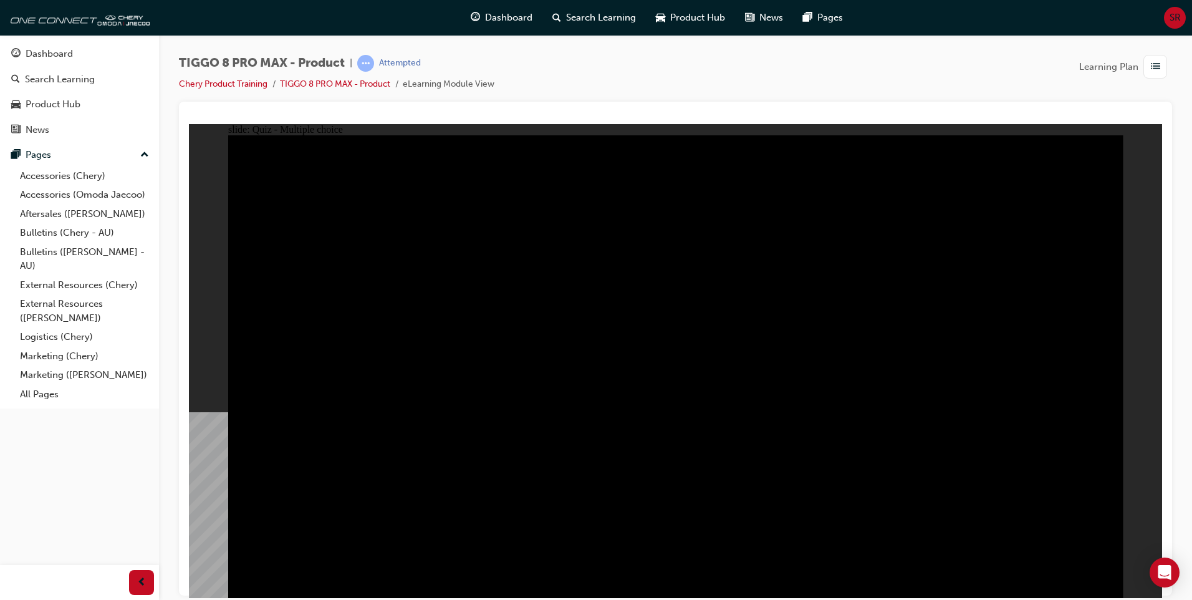
checkbox input "true"
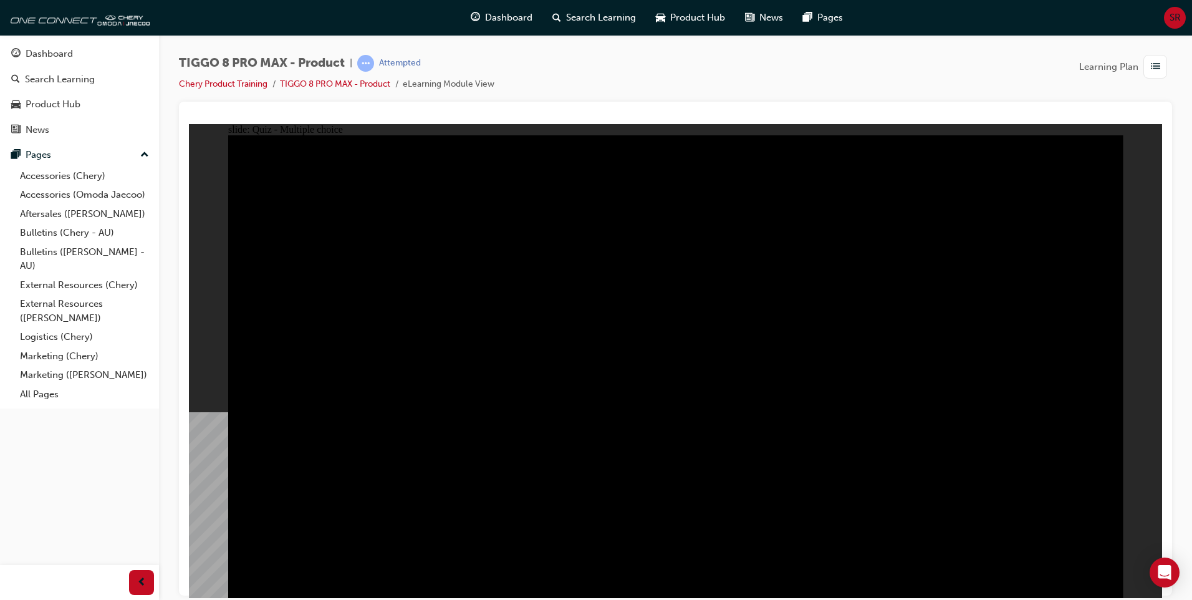
checkbox input "true"
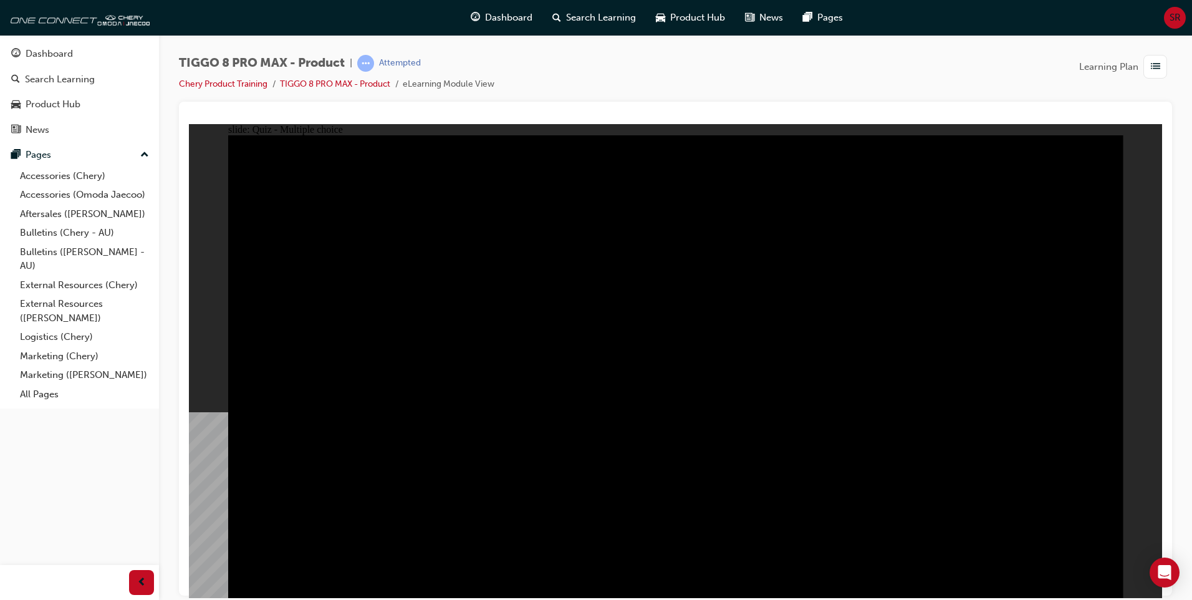
checkbox input "true"
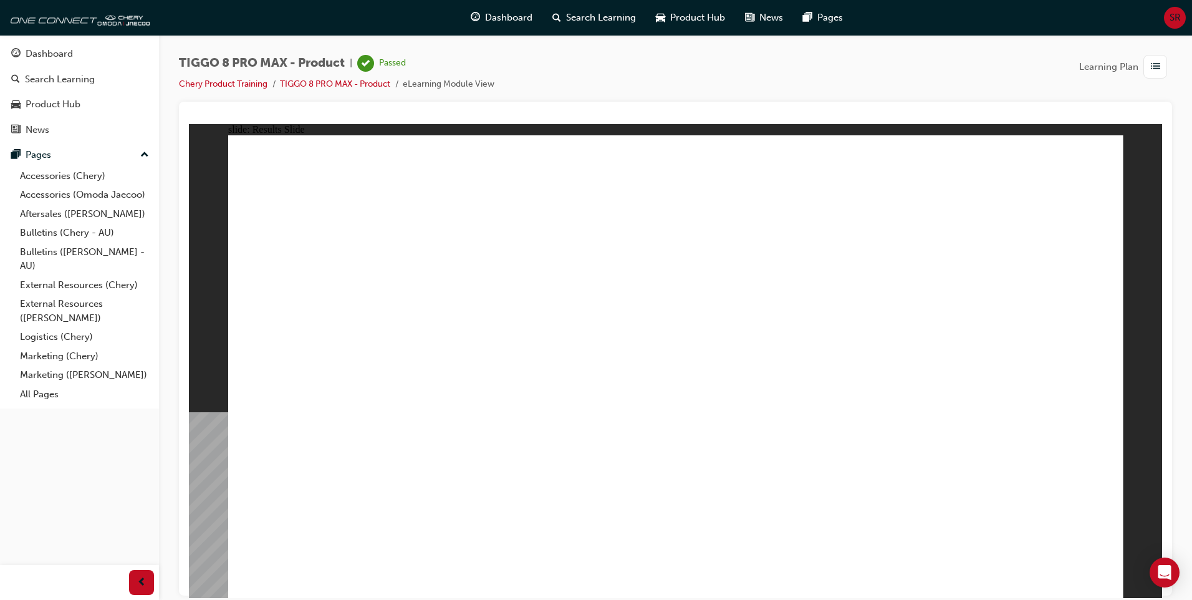
click at [51, 55] on div "Dashboard" at bounding box center [49, 54] width 47 height 14
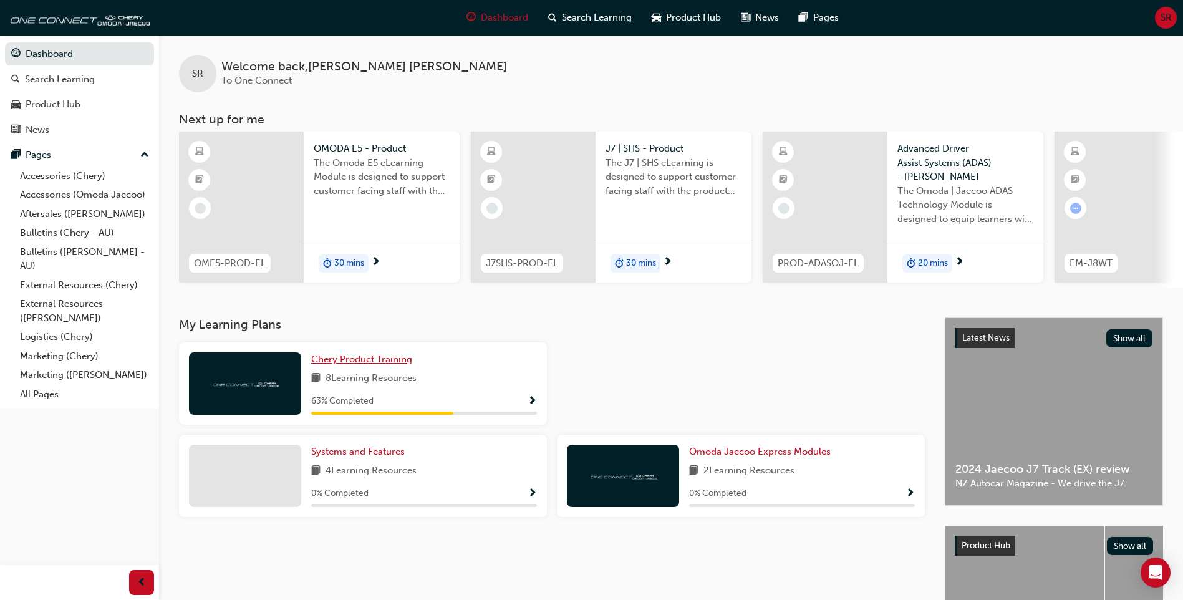
click at [332, 364] on span "Chery Product Training" at bounding box center [361, 359] width 101 height 11
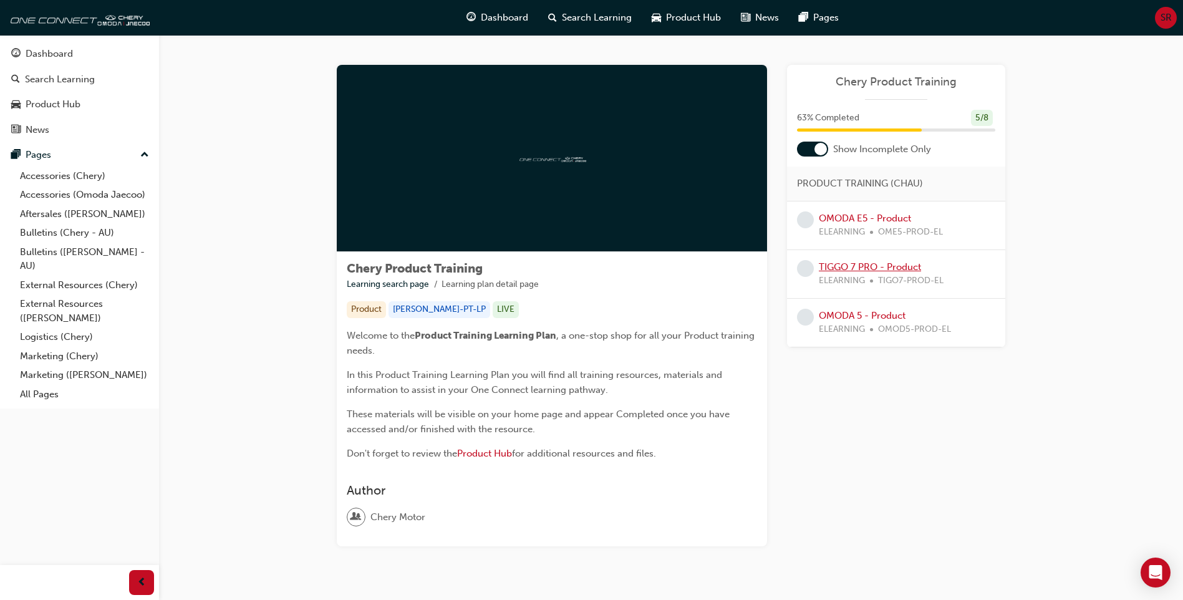
click at [861, 270] on link "TIGGO 7 PRO - Product" at bounding box center [870, 266] width 102 height 11
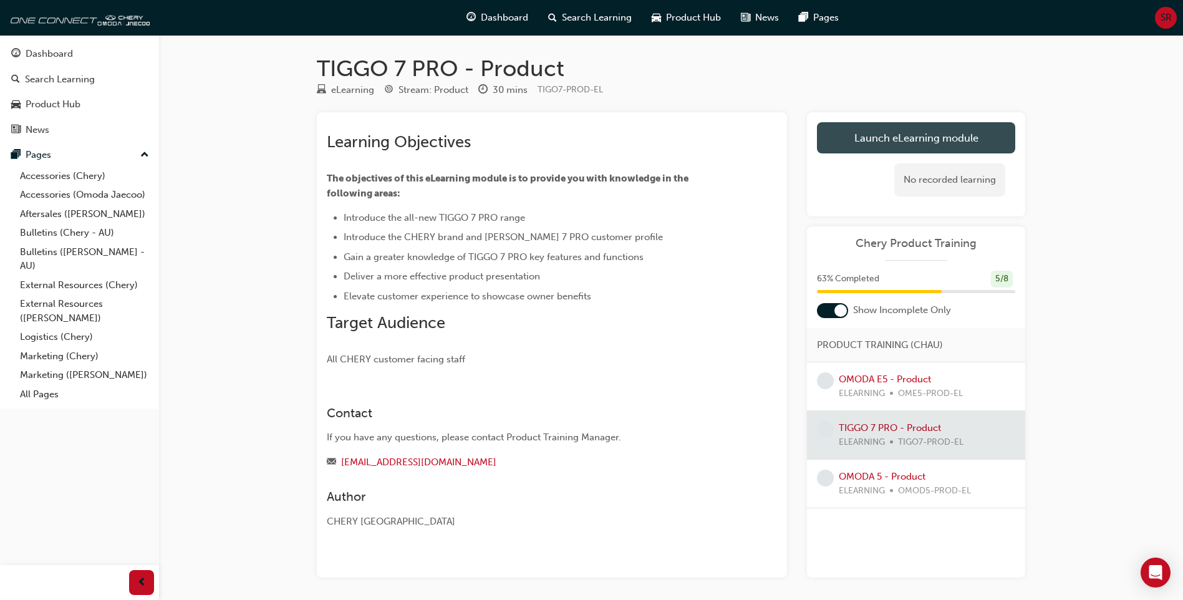
click at [910, 137] on link "Launch eLearning module" at bounding box center [916, 137] width 198 height 31
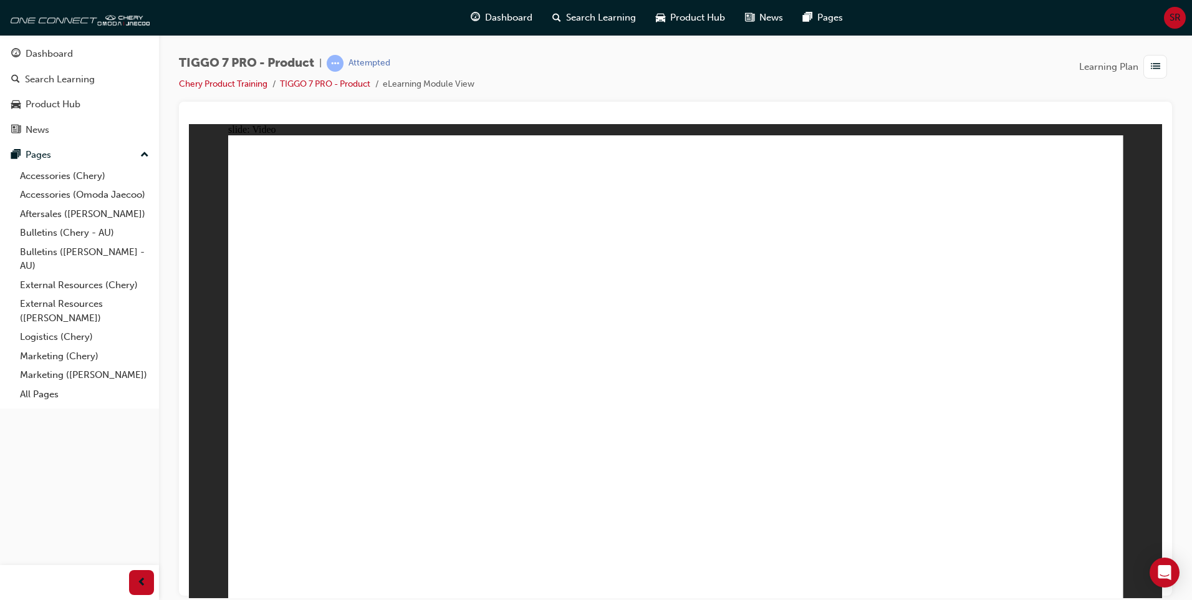
drag, startPoint x: 1085, startPoint y: 577, endPoint x: 1095, endPoint y: 577, distance: 9.4
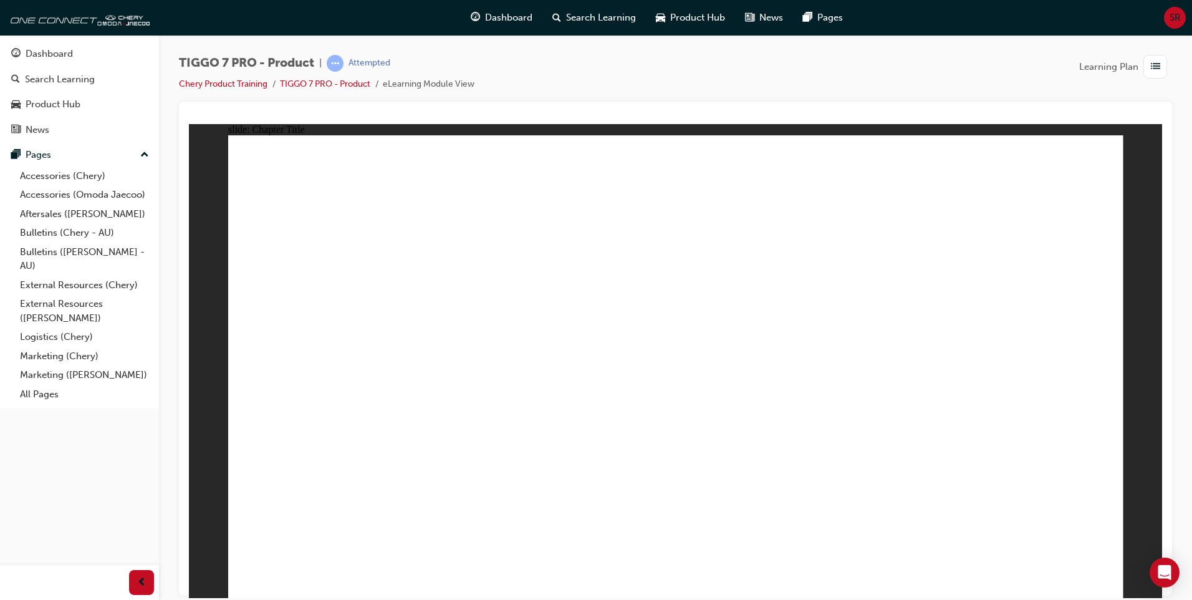
drag, startPoint x: 266, startPoint y: 406, endPoint x: 252, endPoint y: 405, distance: 14.5
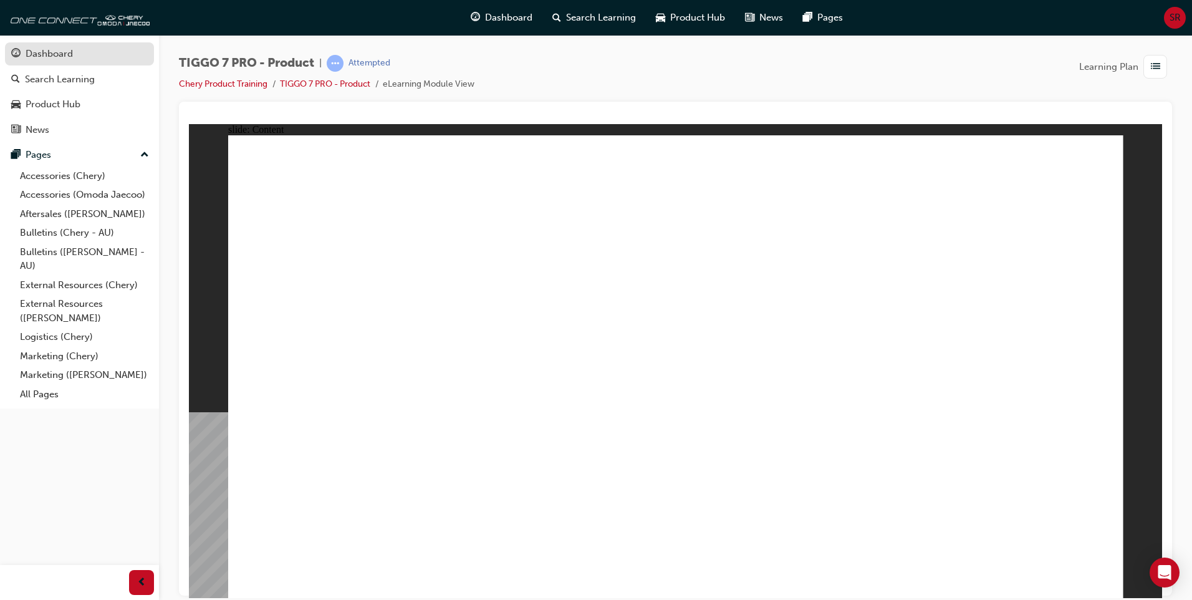
click at [55, 57] on div "Dashboard" at bounding box center [49, 54] width 47 height 14
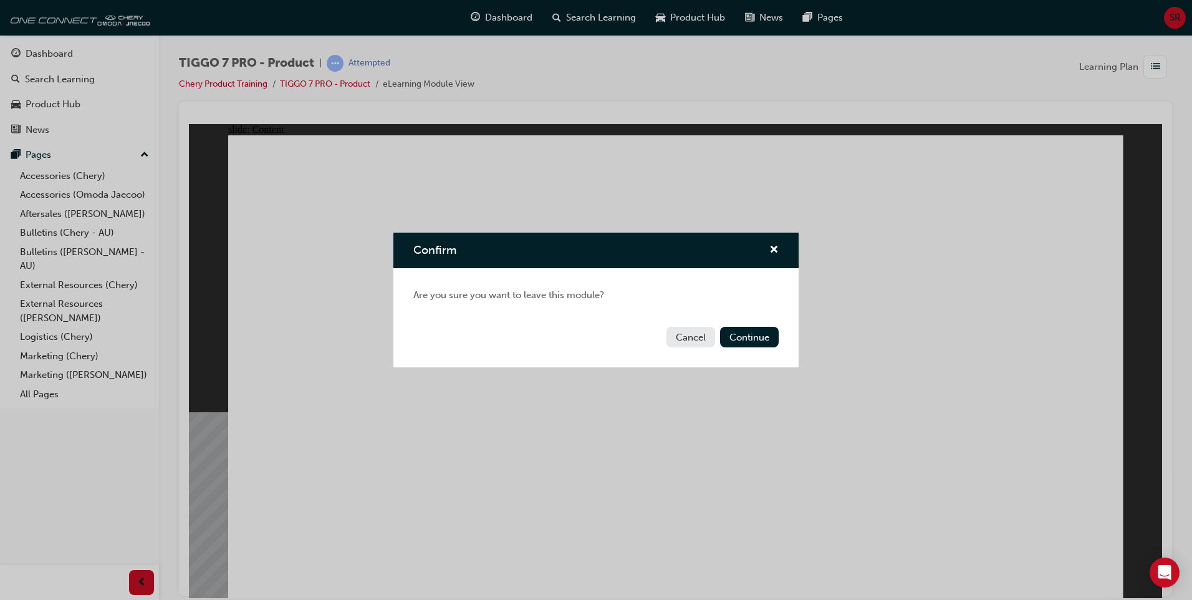
click at [696, 339] on button "Cancel" at bounding box center [690, 337] width 49 height 21
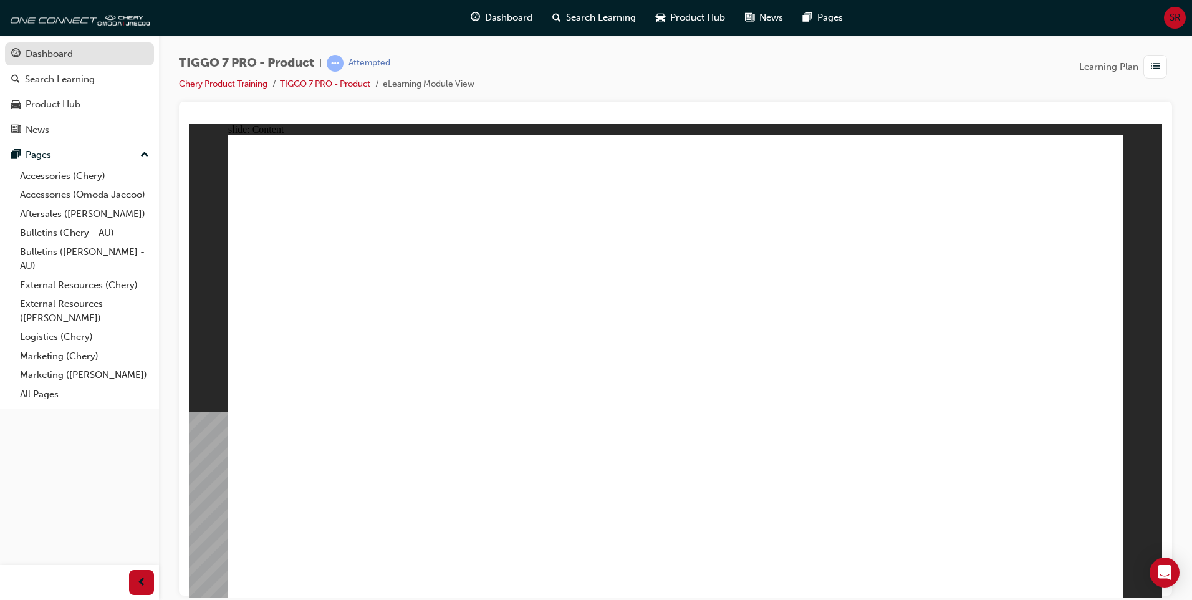
click at [57, 59] on div "Dashboard" at bounding box center [49, 54] width 47 height 14
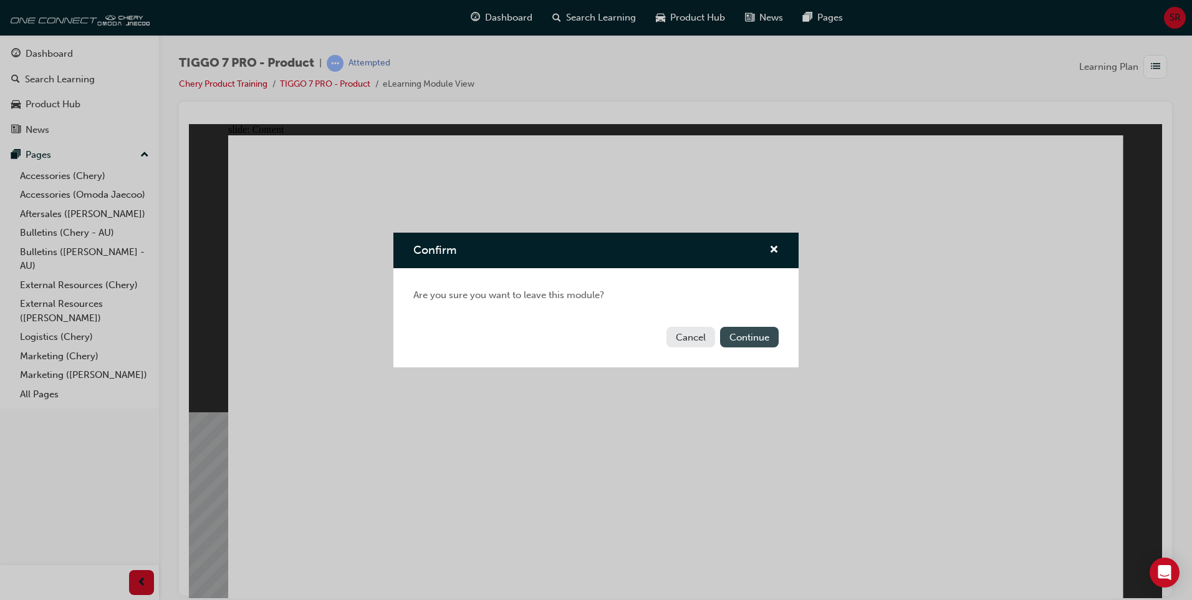
click at [741, 339] on button "Continue" at bounding box center [749, 337] width 59 height 21
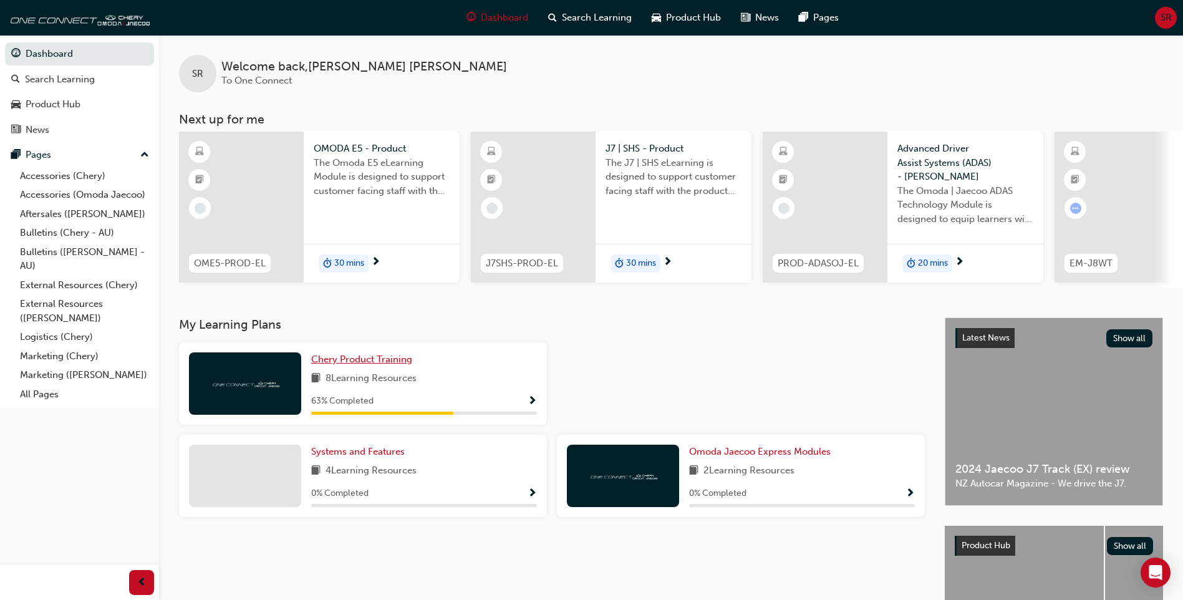
click at [336, 363] on span "Chery Product Training" at bounding box center [361, 359] width 101 height 11
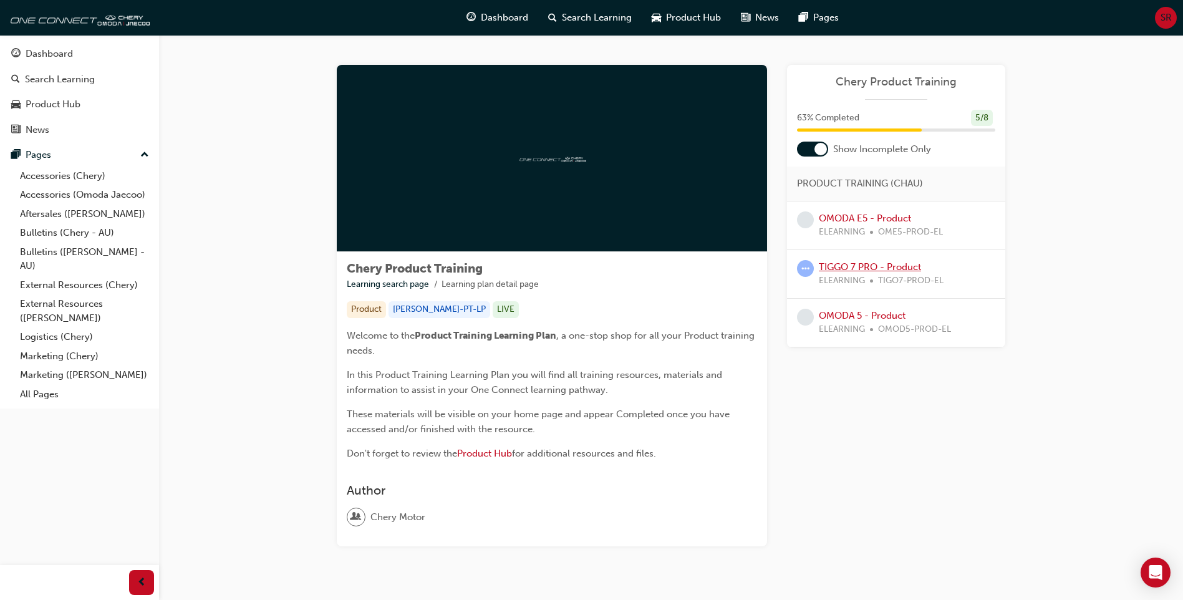
click at [848, 268] on link "TIGGO 7 PRO - Product" at bounding box center [870, 266] width 102 height 11
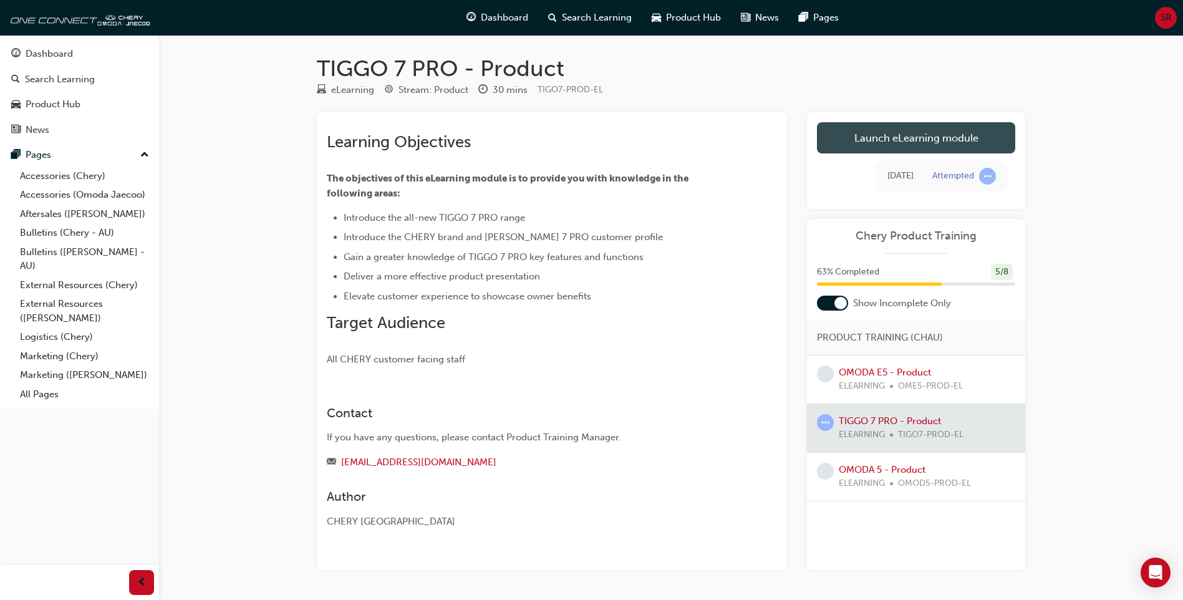
click at [883, 136] on link "Launch eLearning module" at bounding box center [916, 137] width 198 height 31
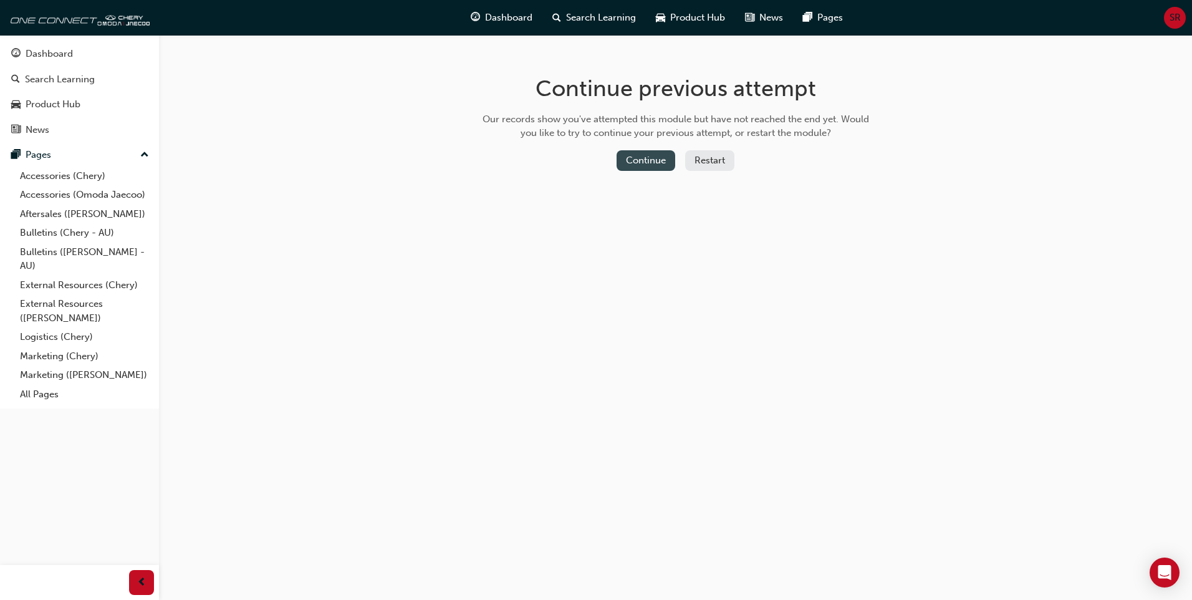
click at [658, 163] on button "Continue" at bounding box center [646, 160] width 59 height 21
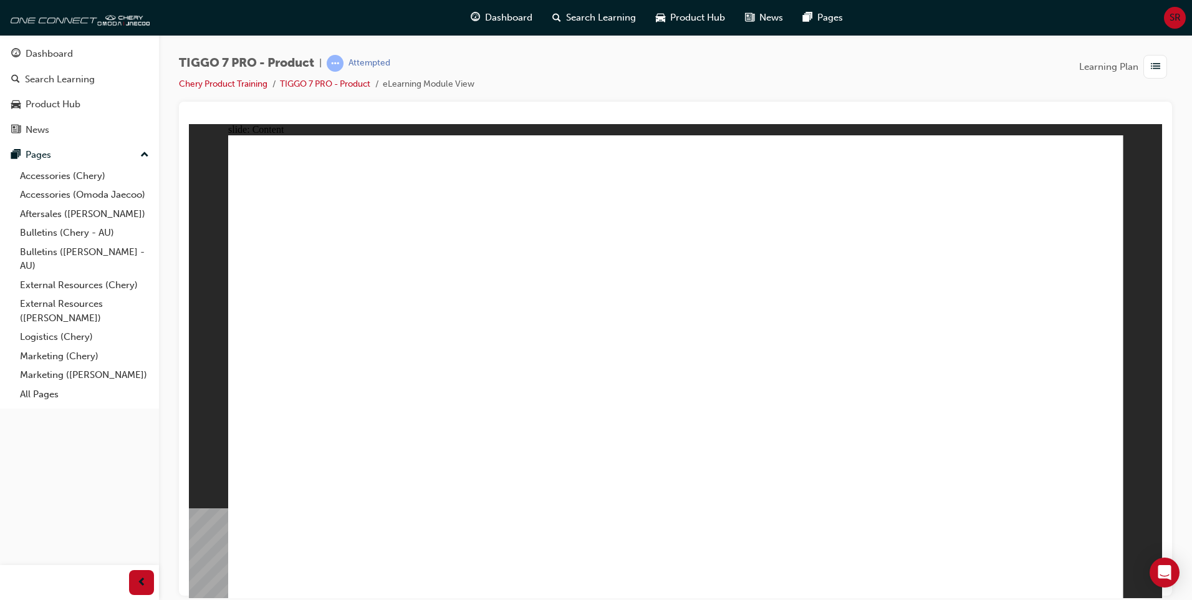
drag, startPoint x: 697, startPoint y: 312, endPoint x: 750, endPoint y: 302, distance: 53.9
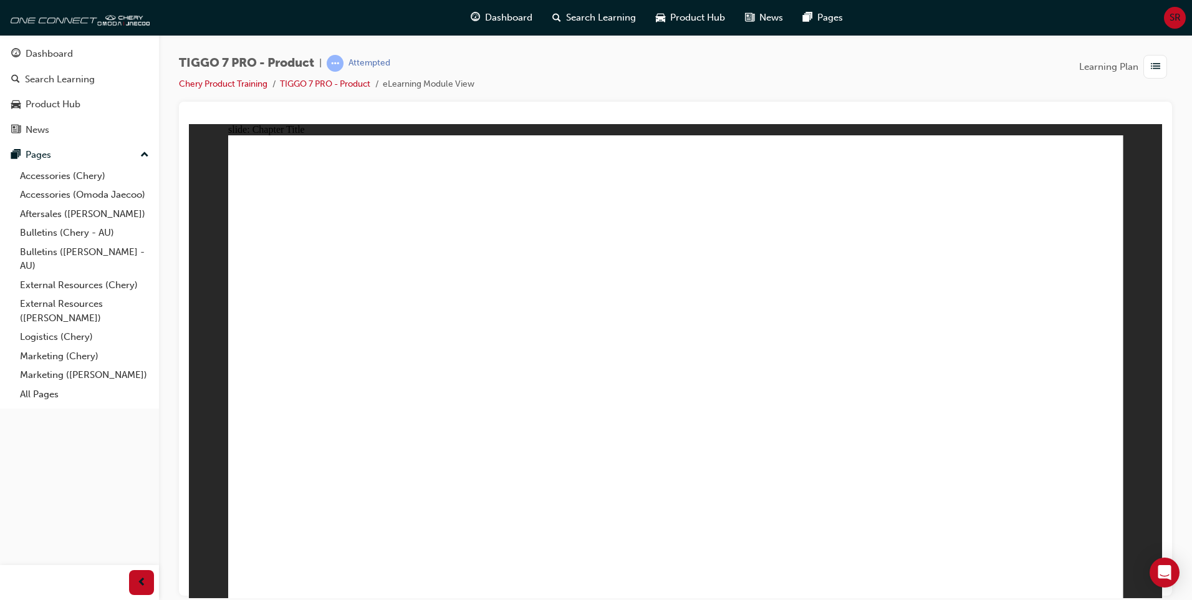
drag, startPoint x: 612, startPoint y: 184, endPoint x: 981, endPoint y: 378, distance: 417.8
drag, startPoint x: 939, startPoint y: 266, endPoint x: 702, endPoint y: 384, distance: 264.6
drag, startPoint x: 746, startPoint y: 284, endPoint x: 865, endPoint y: 397, distance: 164.1
drag, startPoint x: 853, startPoint y: 187, endPoint x: 358, endPoint y: 392, distance: 535.8
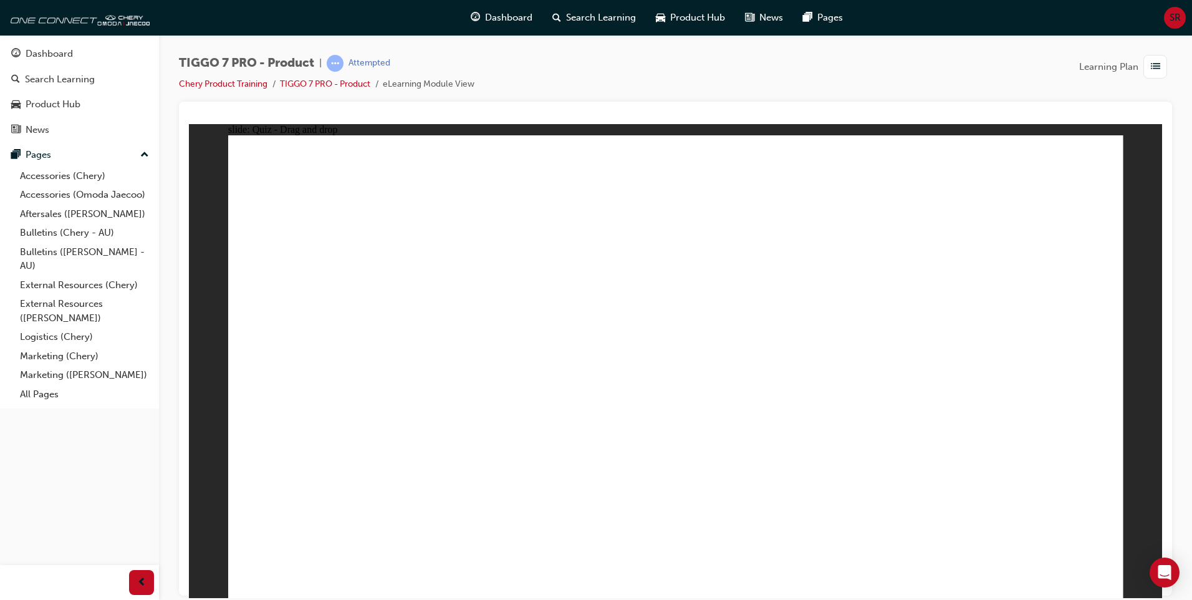
drag, startPoint x: 1016, startPoint y: 193, endPoint x: 511, endPoint y: 404, distance: 547.2
drag, startPoint x: 1059, startPoint y: 216, endPoint x: 755, endPoint y: 403, distance: 357.1
drag, startPoint x: 683, startPoint y: 262, endPoint x: 415, endPoint y: 406, distance: 304.3
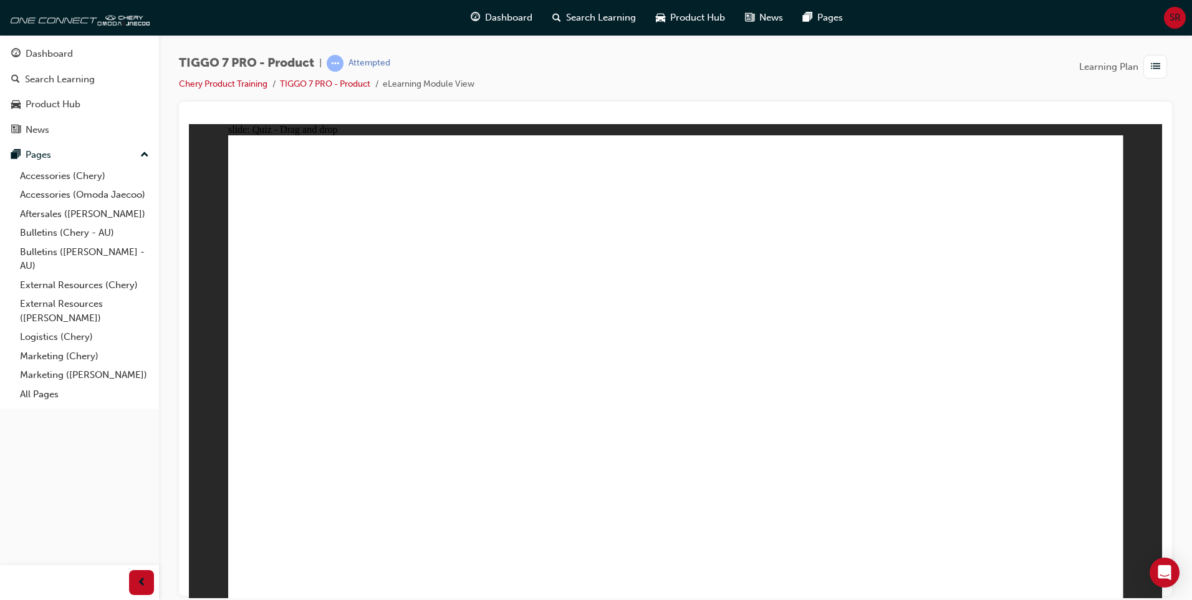
drag, startPoint x: 848, startPoint y: 228, endPoint x: 371, endPoint y: 450, distance: 525.8
drag, startPoint x: 855, startPoint y: 259, endPoint x: 701, endPoint y: 459, distance: 252.0
drag, startPoint x: 657, startPoint y: 185, endPoint x: 690, endPoint y: 458, distance: 275.1
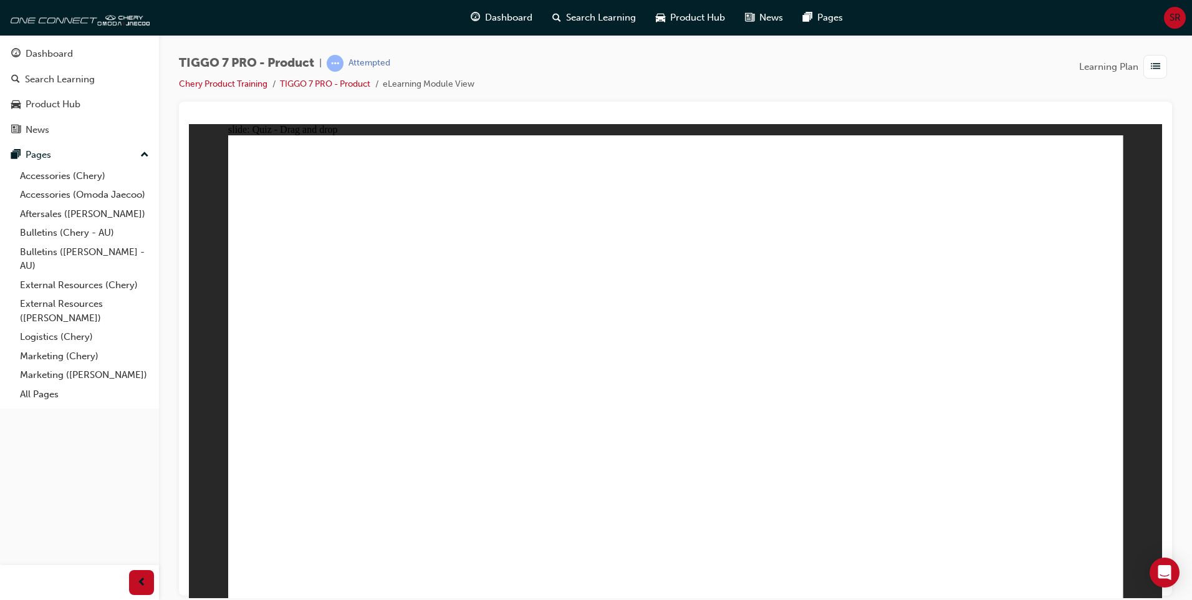
drag, startPoint x: 648, startPoint y: 224, endPoint x: 326, endPoint y: 441, distance: 388.2
drag, startPoint x: 752, startPoint y: 258, endPoint x: 668, endPoint y: 469, distance: 226.7
drag, startPoint x: 943, startPoint y: 266, endPoint x: 349, endPoint y: 482, distance: 632.3
drag, startPoint x: 756, startPoint y: 223, endPoint x: 713, endPoint y: 468, distance: 248.2
drag, startPoint x: 762, startPoint y: 182, endPoint x: 385, endPoint y: 483, distance: 482.7
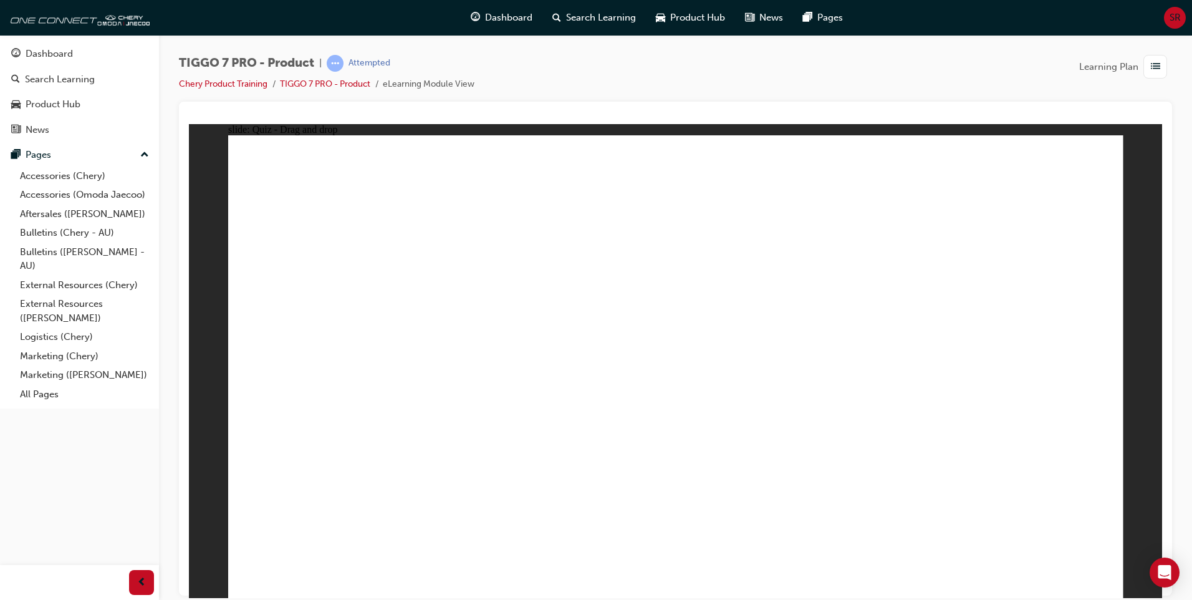
drag, startPoint x: 943, startPoint y: 184, endPoint x: 698, endPoint y: 468, distance: 375.3
drag, startPoint x: 851, startPoint y: 223, endPoint x: 547, endPoint y: 455, distance: 382.1
drag, startPoint x: 863, startPoint y: 270, endPoint x: 428, endPoint y: 457, distance: 474.2
drag, startPoint x: 925, startPoint y: 271, endPoint x: 549, endPoint y: 464, distance: 423.0
drag, startPoint x: 1046, startPoint y: 182, endPoint x: 537, endPoint y: 473, distance: 586.2
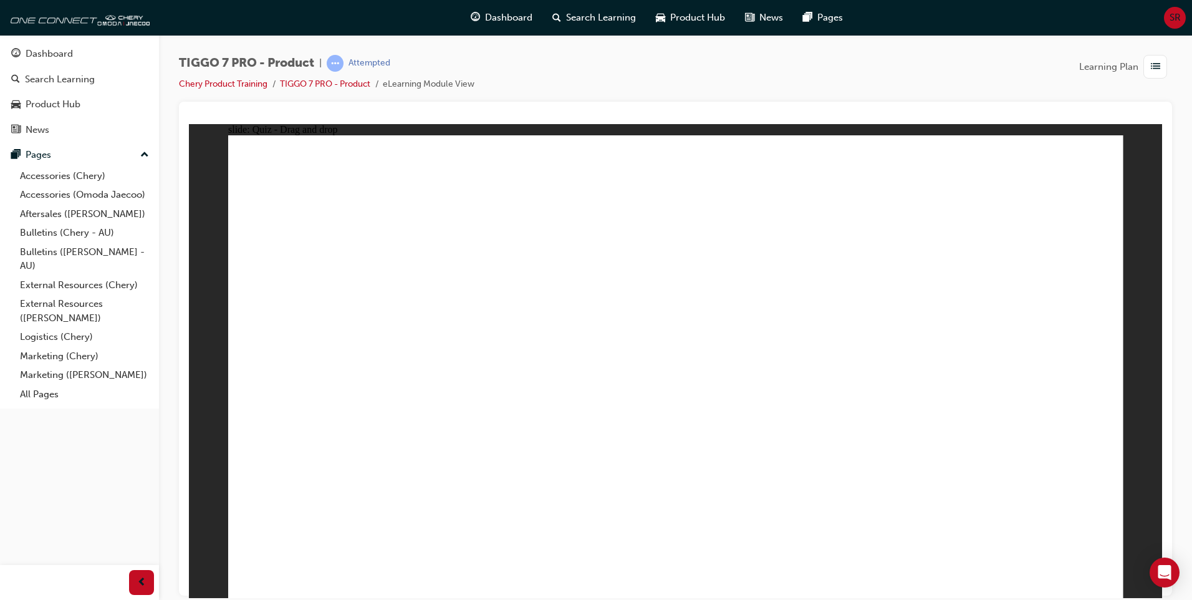
drag, startPoint x: 849, startPoint y: 173, endPoint x: 787, endPoint y: 486, distance: 319.1
drag, startPoint x: 684, startPoint y: 228, endPoint x: 392, endPoint y: 372, distance: 325.1
drag, startPoint x: 839, startPoint y: 224, endPoint x: 497, endPoint y: 361, distance: 368.2
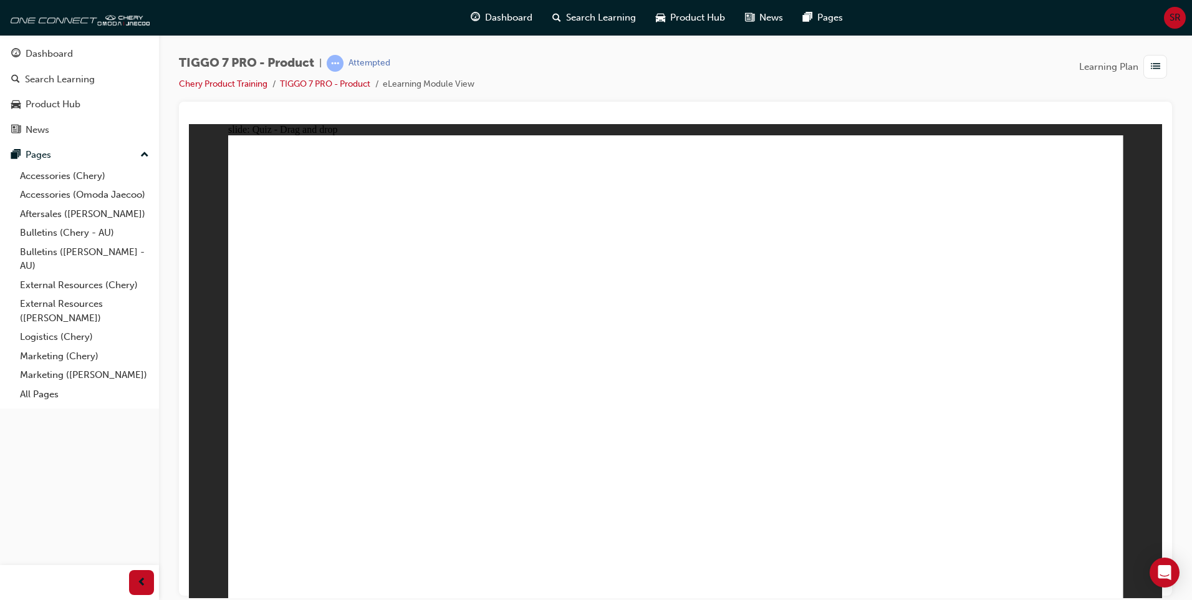
drag, startPoint x: 1011, startPoint y: 236, endPoint x: 830, endPoint y: 410, distance: 251.8
radio input "true"
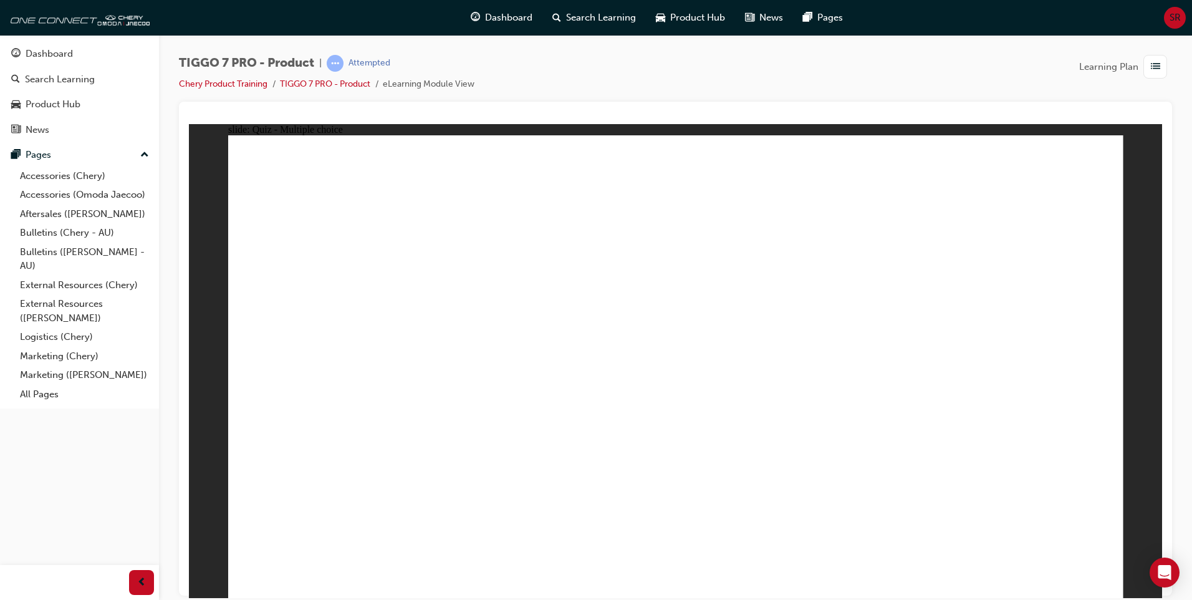
drag, startPoint x: 681, startPoint y: 218, endPoint x: 751, endPoint y: 466, distance: 257.6
drag, startPoint x: 815, startPoint y: 253, endPoint x: 705, endPoint y: 483, distance: 255.4
drag, startPoint x: 825, startPoint y: 224, endPoint x: 694, endPoint y: 500, distance: 305.1
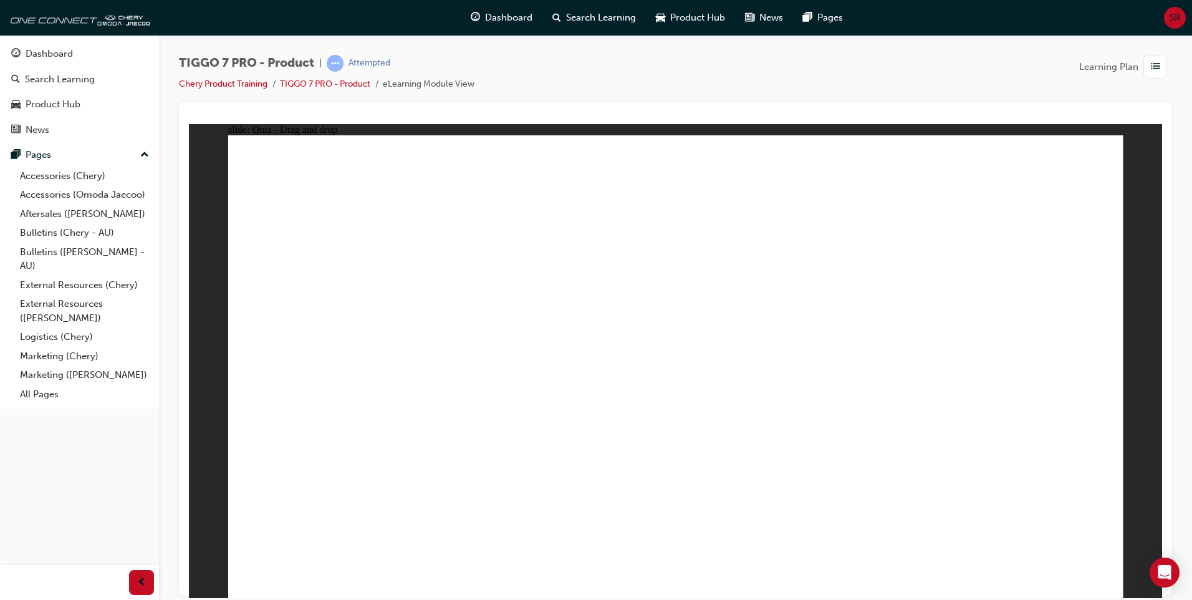
drag, startPoint x: 857, startPoint y: 183, endPoint x: 852, endPoint y: 480, distance: 296.8
drag, startPoint x: 983, startPoint y: 185, endPoint x: 736, endPoint y: 498, distance: 398.1
drag, startPoint x: 999, startPoint y: 225, endPoint x: 890, endPoint y: 489, distance: 285.2
drag, startPoint x: 689, startPoint y: 186, endPoint x: 762, endPoint y: 498, distance: 319.5
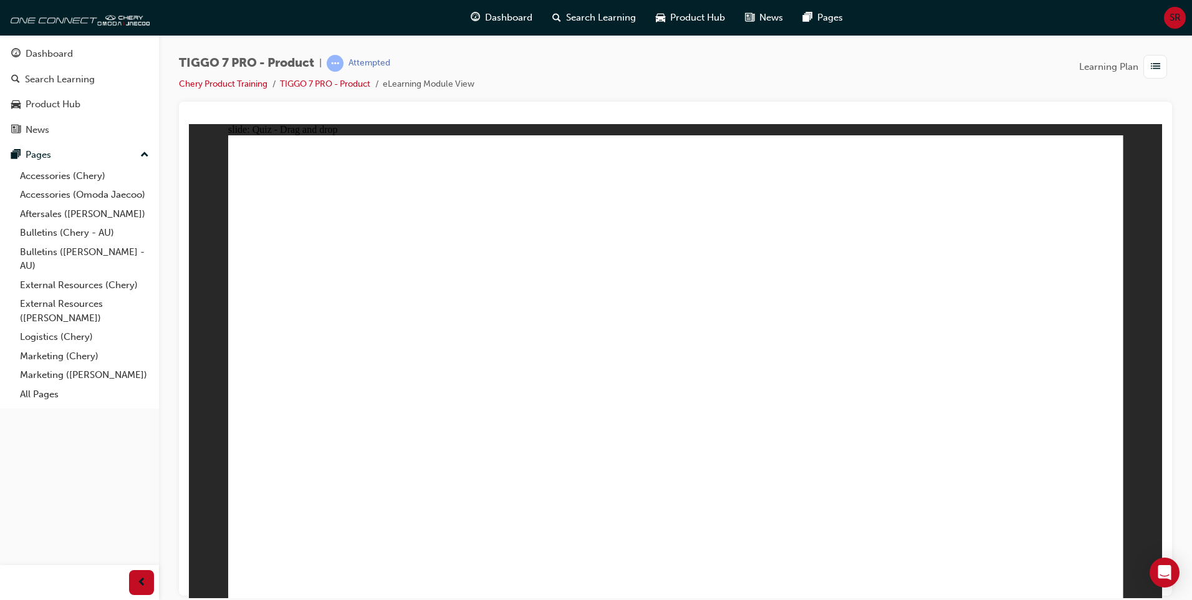
radio input "true"
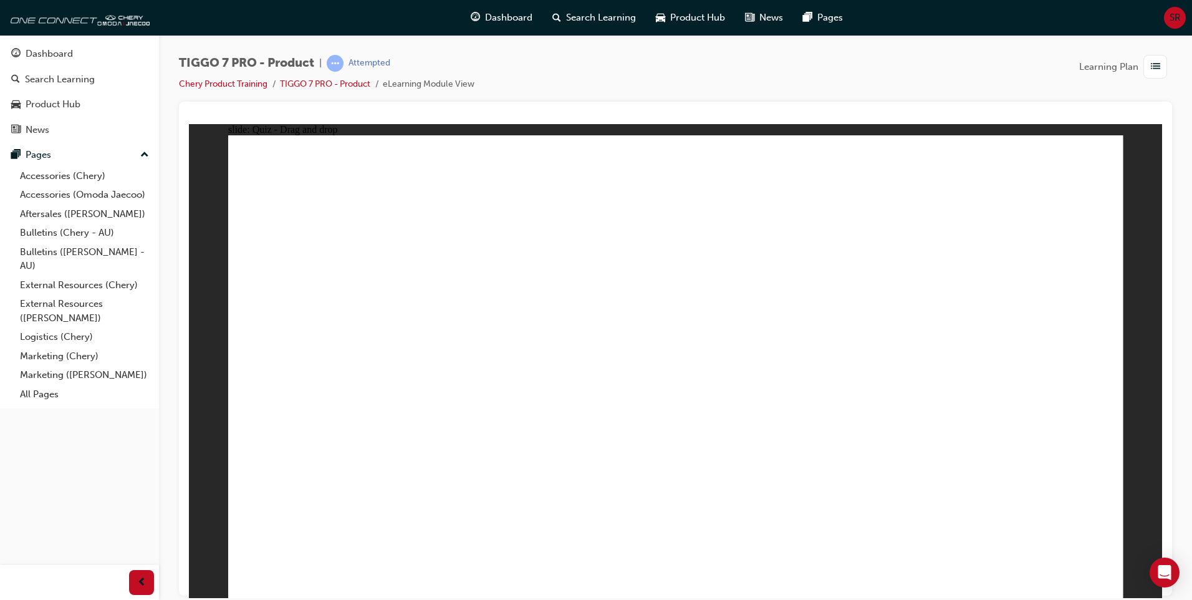
drag, startPoint x: 630, startPoint y: 198, endPoint x: 820, endPoint y: 423, distance: 295.1
drag, startPoint x: 905, startPoint y: 269, endPoint x: 1016, endPoint y: 372, distance: 151.7
drag, startPoint x: 837, startPoint y: 187, endPoint x: 551, endPoint y: 382, distance: 346.5
drag, startPoint x: 739, startPoint y: 269, endPoint x: 685, endPoint y: 377, distance: 120.7
drag, startPoint x: 1037, startPoint y: 182, endPoint x: 391, endPoint y: 393, distance: 679.6
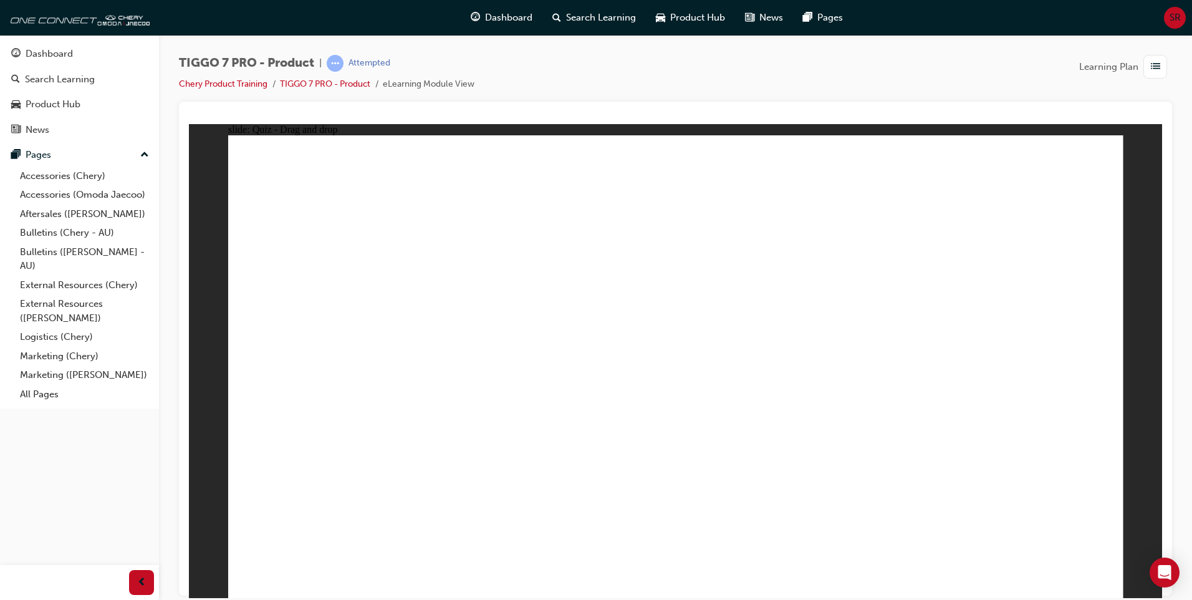
radio input "true"
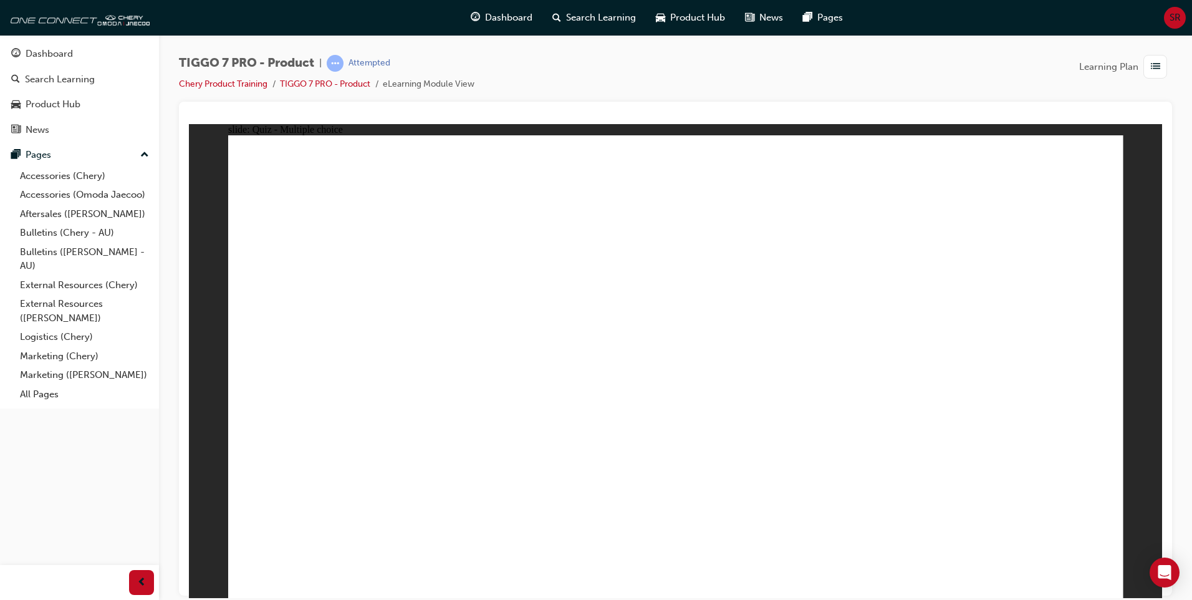
radio input "true"
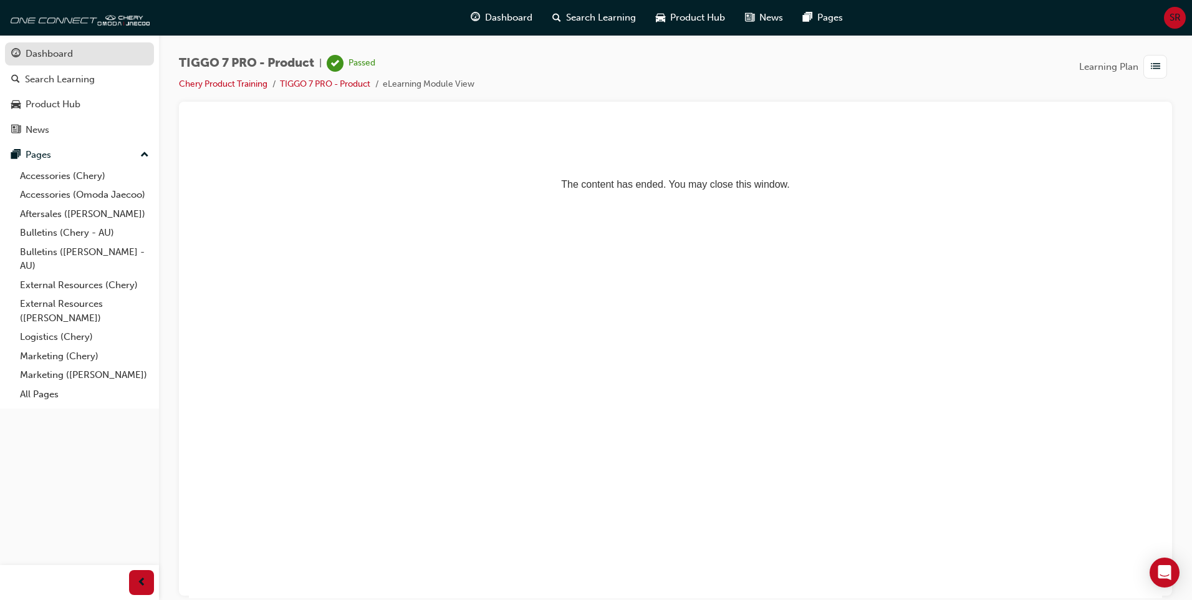
click at [54, 55] on div "Dashboard" at bounding box center [49, 54] width 47 height 14
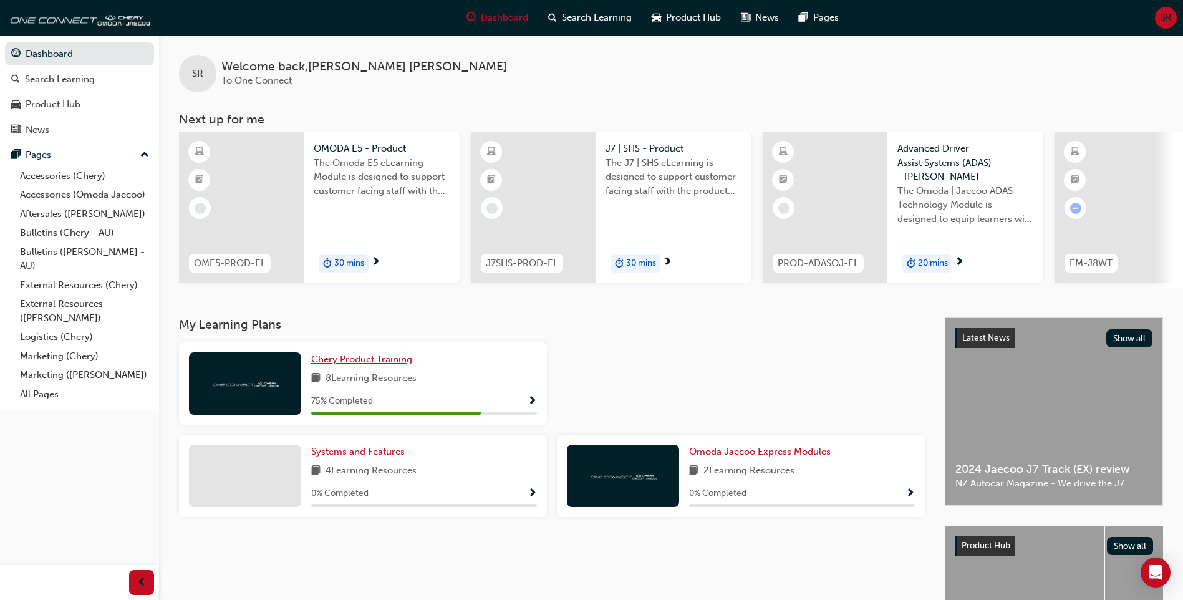
click at [341, 365] on span "Chery Product Training" at bounding box center [361, 359] width 101 height 11
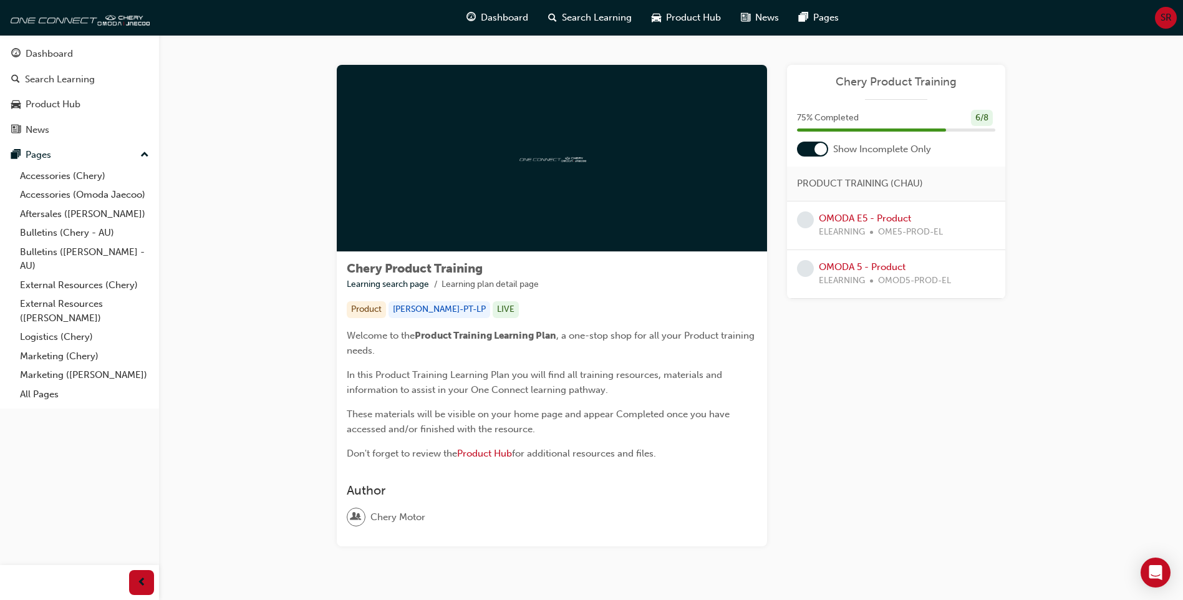
click at [808, 148] on div at bounding box center [812, 149] width 31 height 15
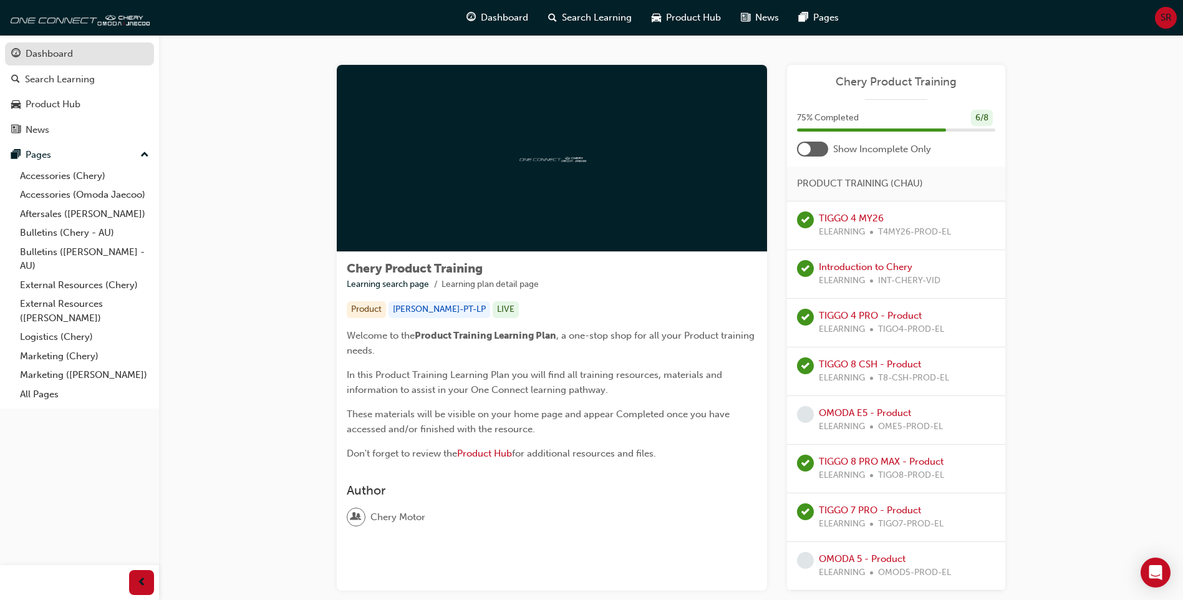
click at [57, 55] on div "Dashboard" at bounding box center [49, 54] width 47 height 14
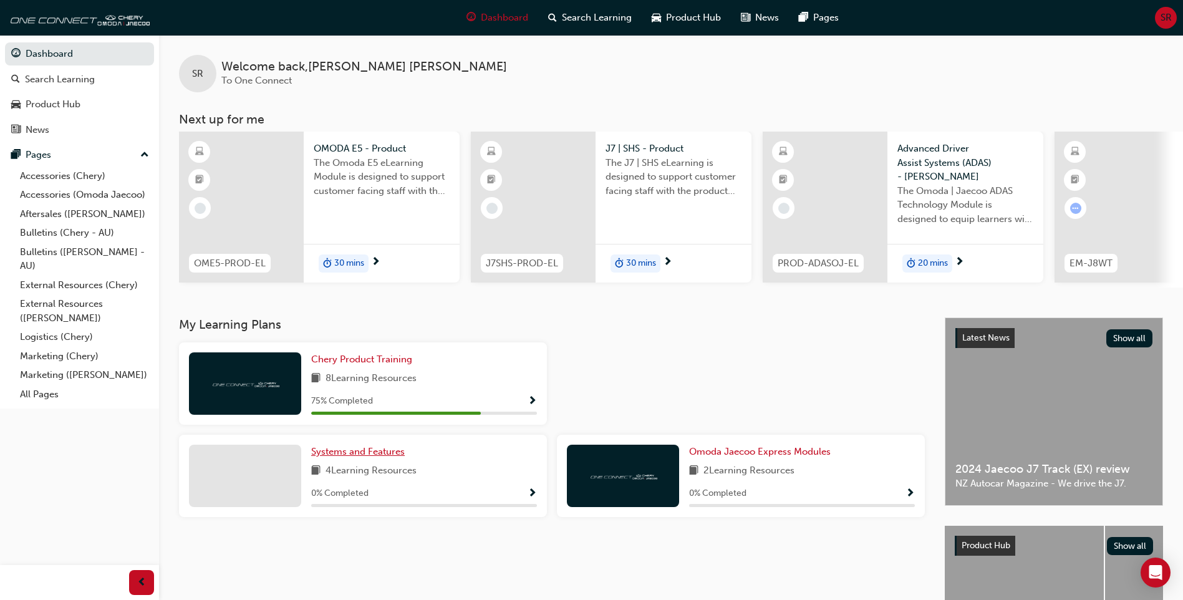
click at [387, 455] on span "Systems and Features" at bounding box center [358, 451] width 94 height 11
click at [776, 456] on span "Omoda Jaecoo Express Modules" at bounding box center [760, 451] width 142 height 11
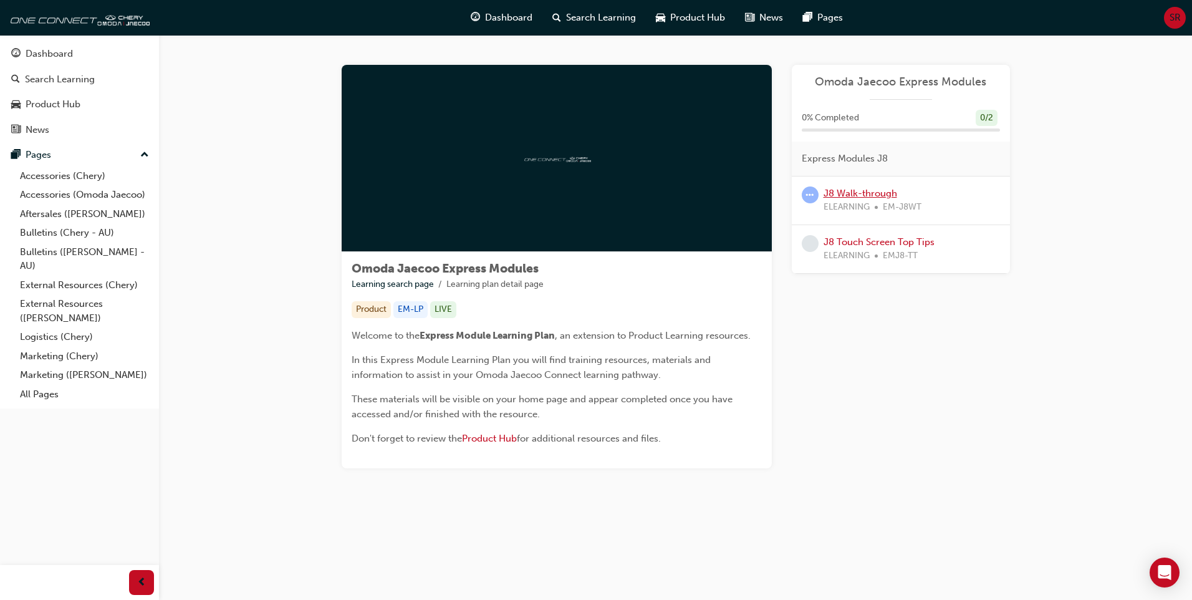
click at [844, 192] on link "J8 Walk-through" at bounding box center [861, 193] width 74 height 11
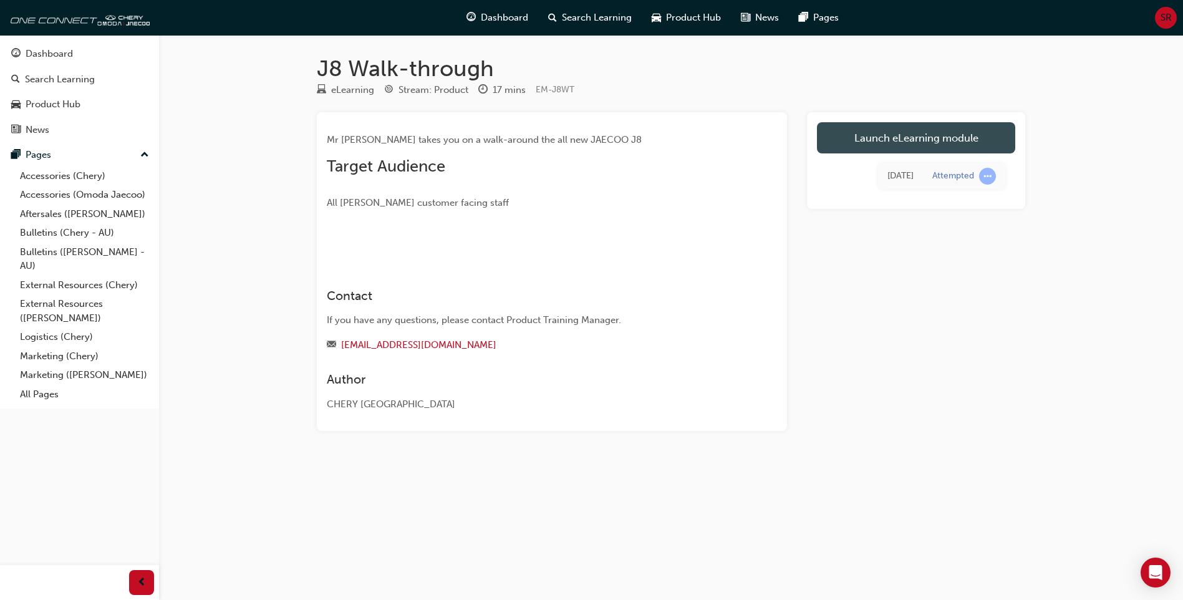
click at [900, 126] on link "Launch eLearning module" at bounding box center [916, 137] width 198 height 31
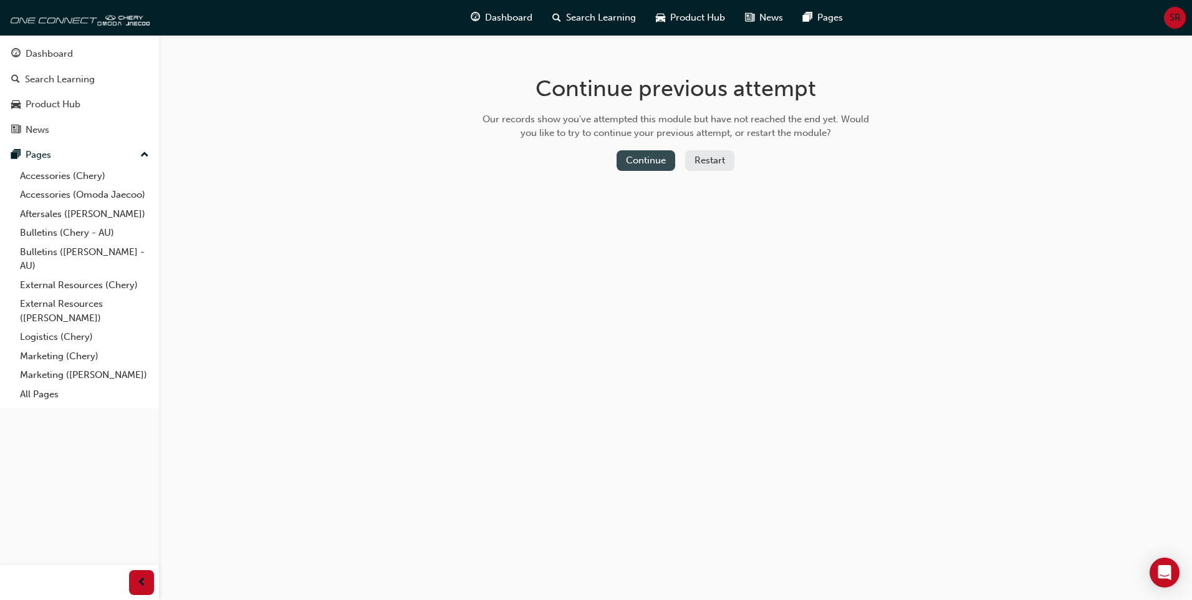
click at [635, 163] on button "Continue" at bounding box center [646, 160] width 59 height 21
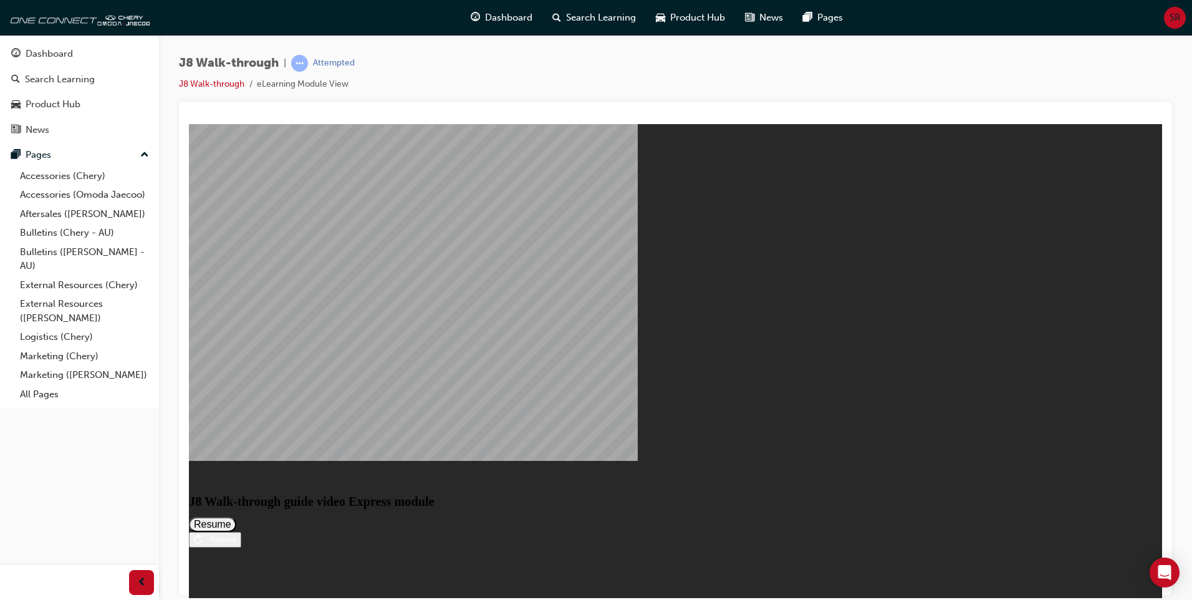
click at [236, 516] on button "Resume" at bounding box center [212, 523] width 47 height 15
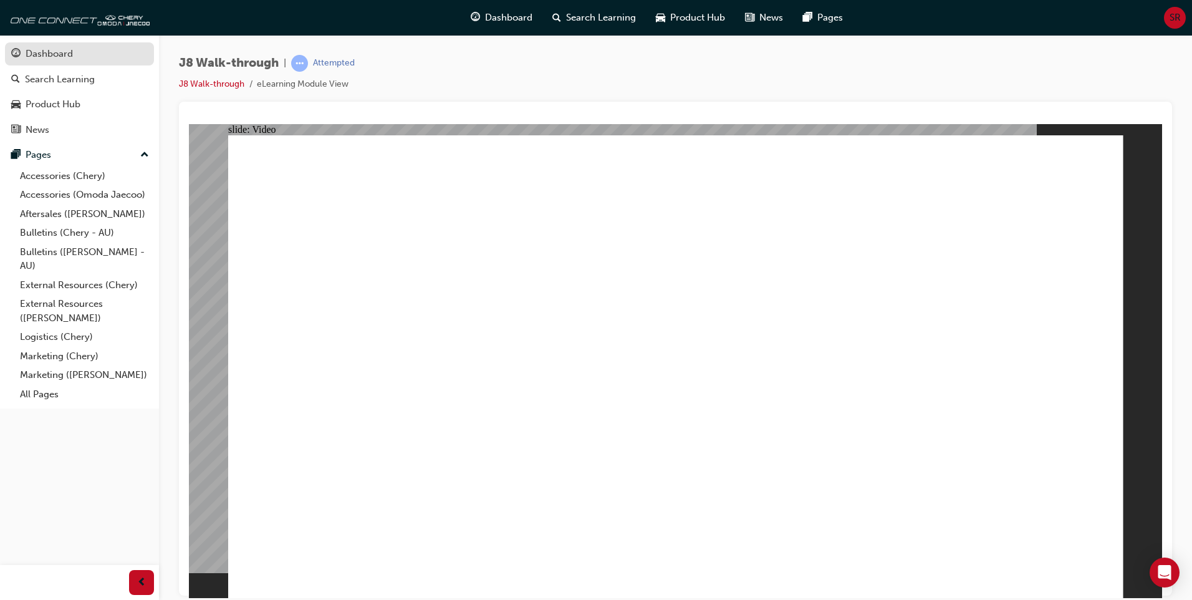
click at [34, 57] on div "Dashboard" at bounding box center [49, 54] width 47 height 14
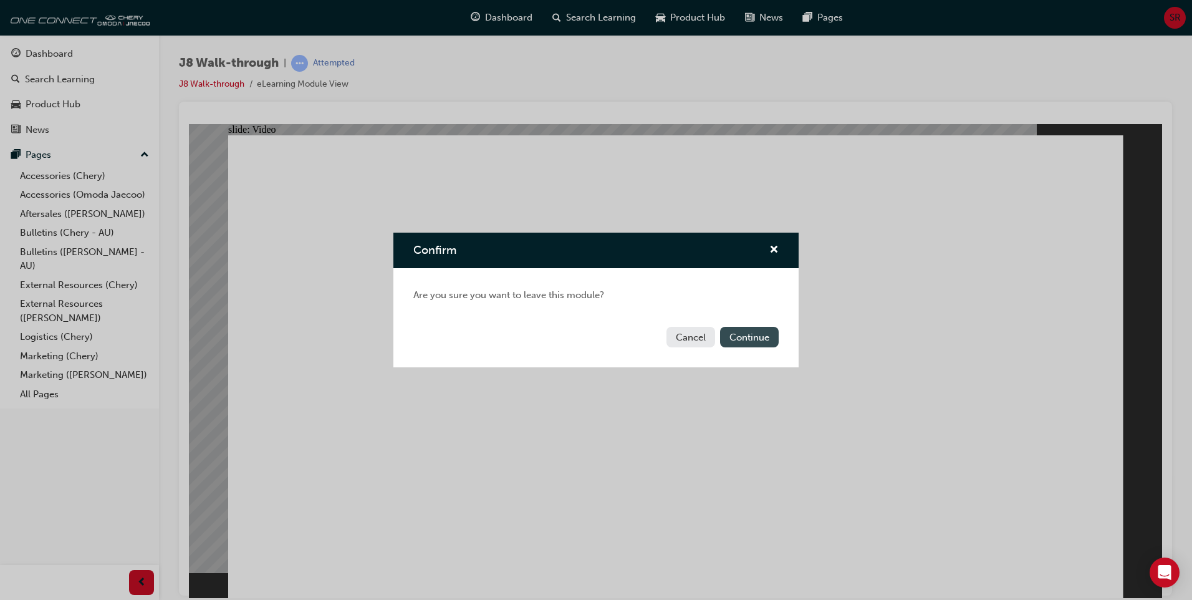
click at [758, 339] on button "Continue" at bounding box center [749, 337] width 59 height 21
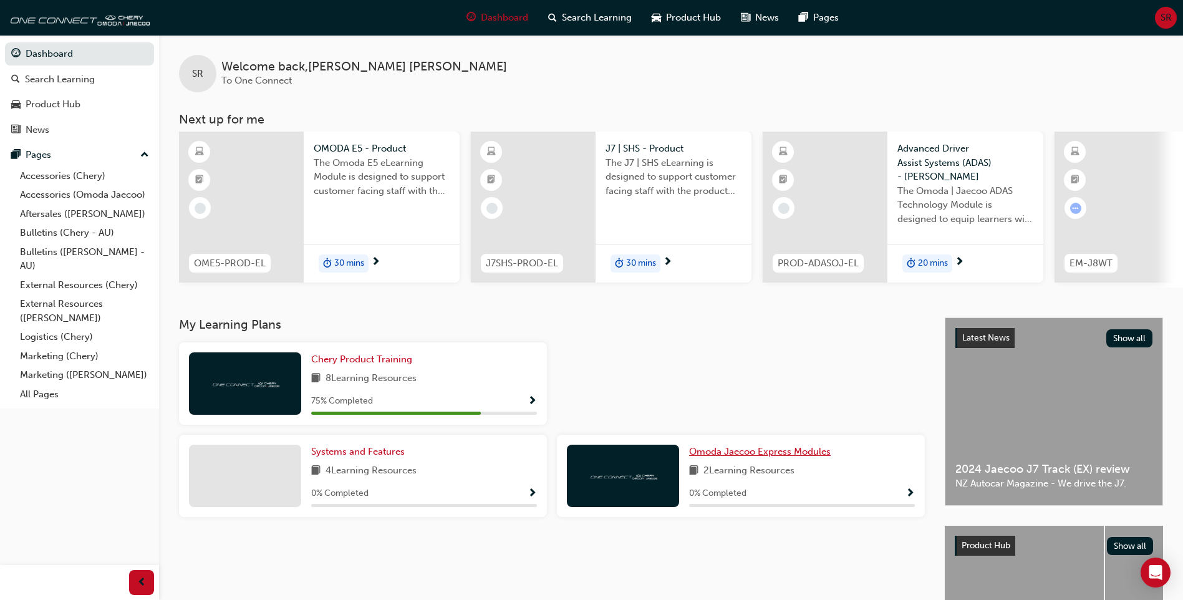
click at [727, 455] on span "Omoda Jaecoo Express Modules" at bounding box center [760, 451] width 142 height 11
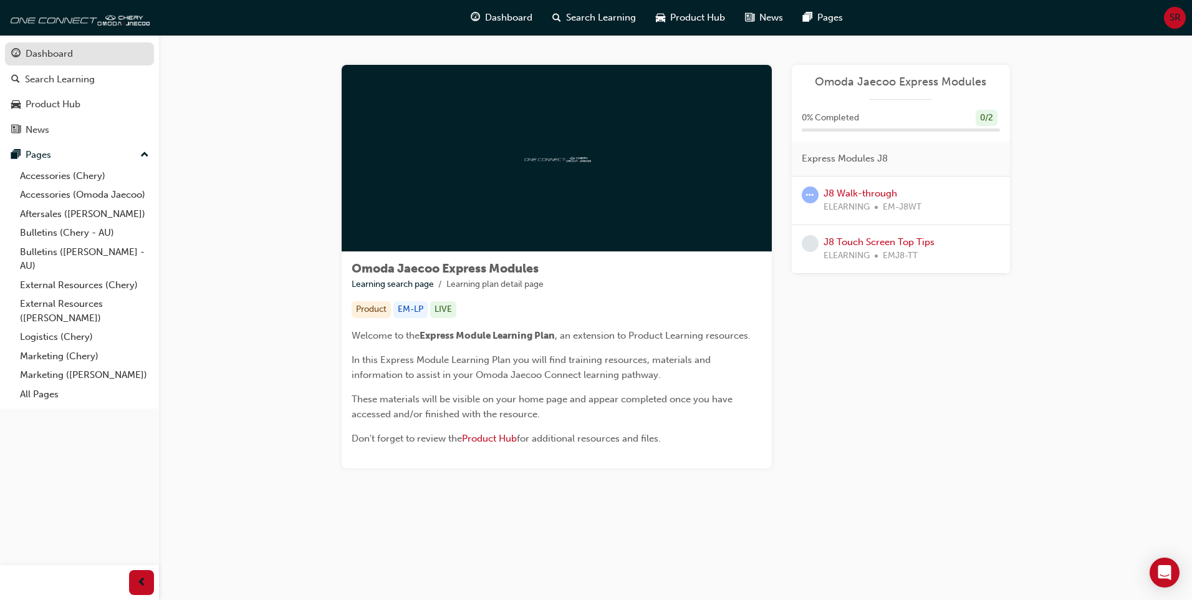
click at [61, 54] on div "Dashboard" at bounding box center [49, 54] width 47 height 14
